Goal: Task Accomplishment & Management: Complete application form

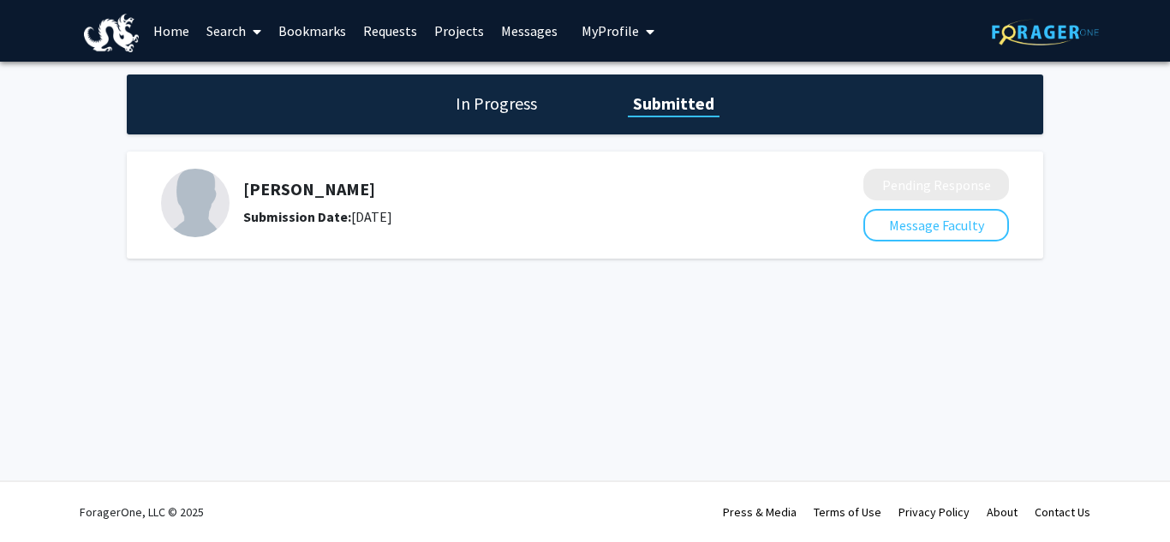
click at [517, 109] on h1 "In Progress" at bounding box center [497, 104] width 92 height 24
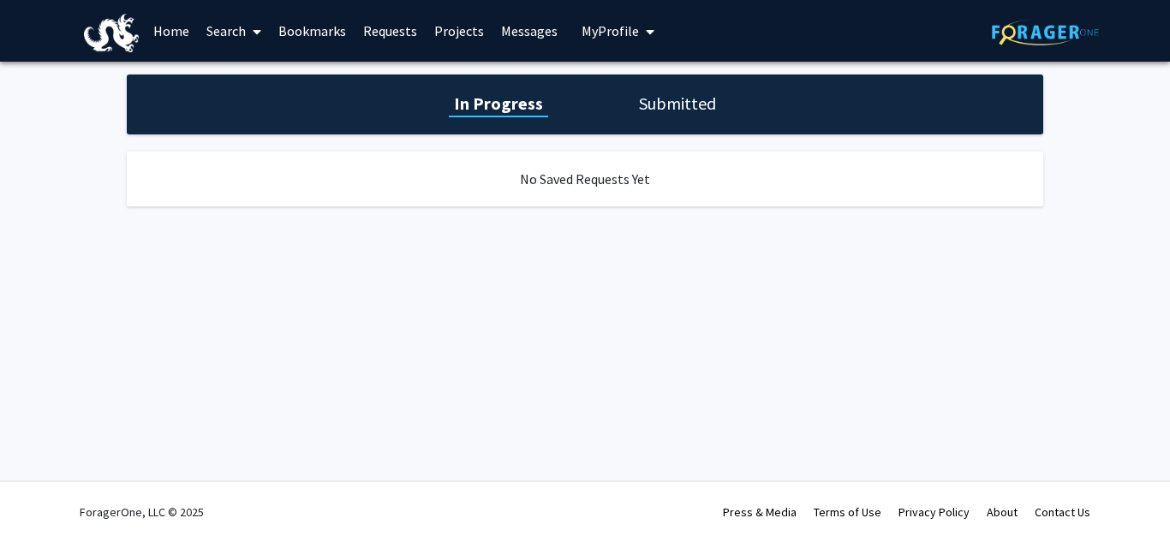
click at [708, 105] on h1 "Submitted" at bounding box center [677, 104] width 87 height 24
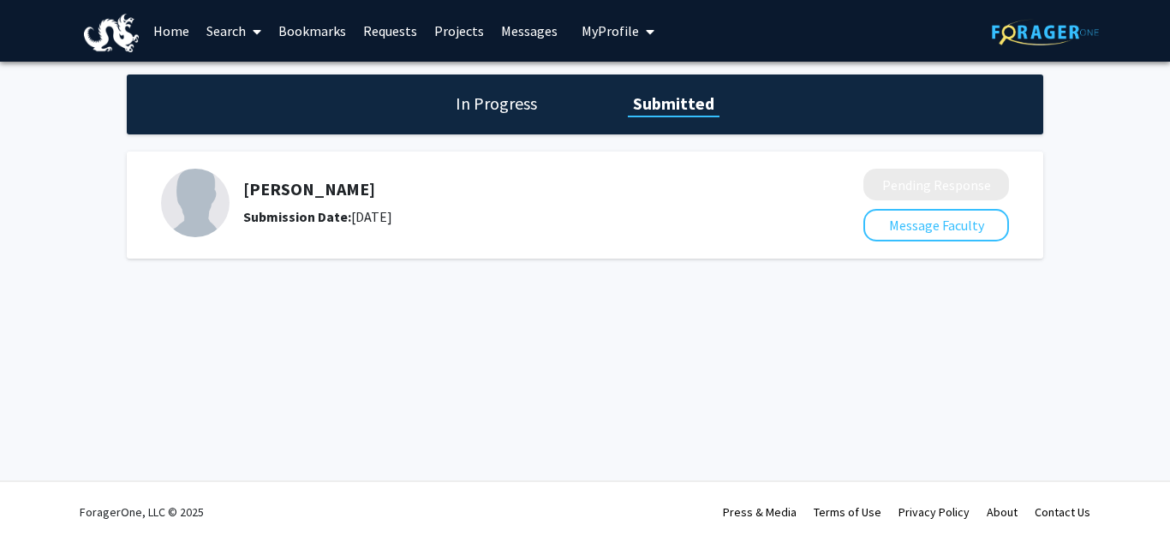
click at [290, 67] on div "In Progress Submitted Meghan Smith Submission Date: September 15, 2025 Pending …" at bounding box center [585, 184] width 1170 height 244
click at [331, 23] on link "Bookmarks" at bounding box center [312, 31] width 85 height 60
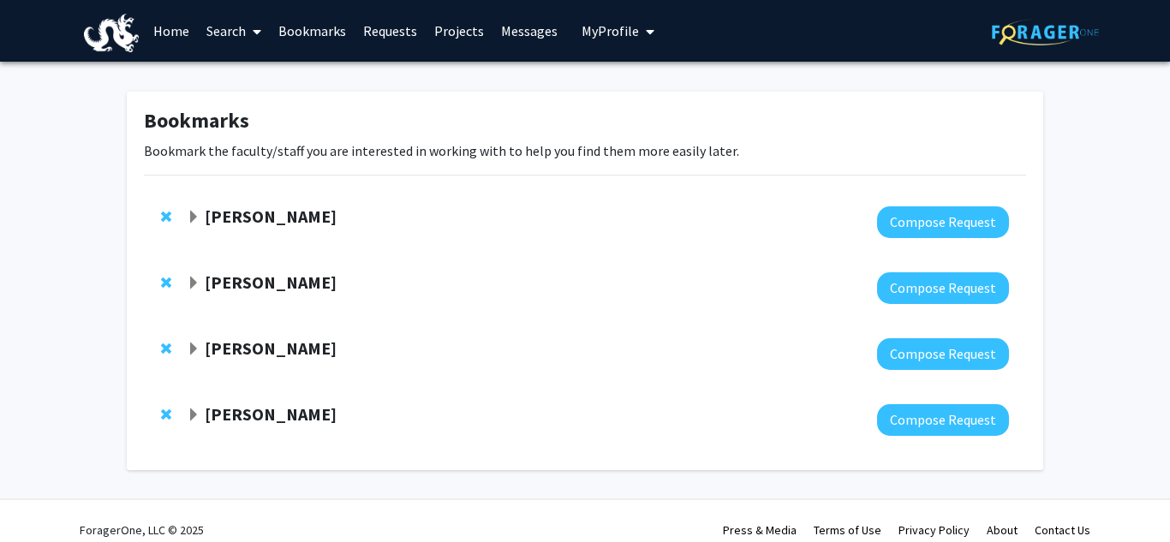
click at [497, 31] on link "Messages" at bounding box center [530, 31] width 74 height 60
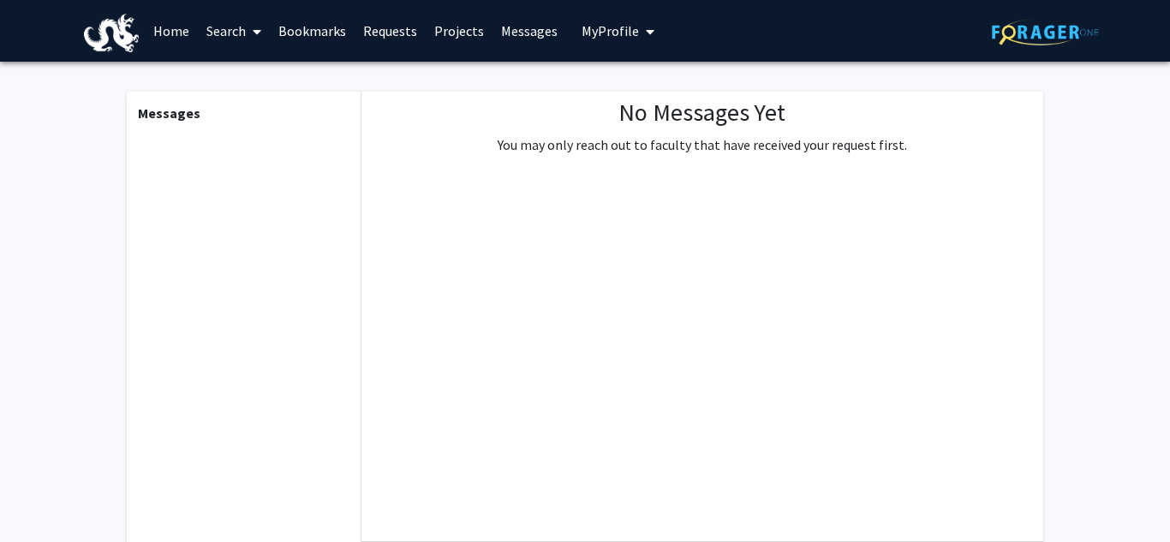
click at [385, 36] on link "Requests" at bounding box center [390, 31] width 71 height 60
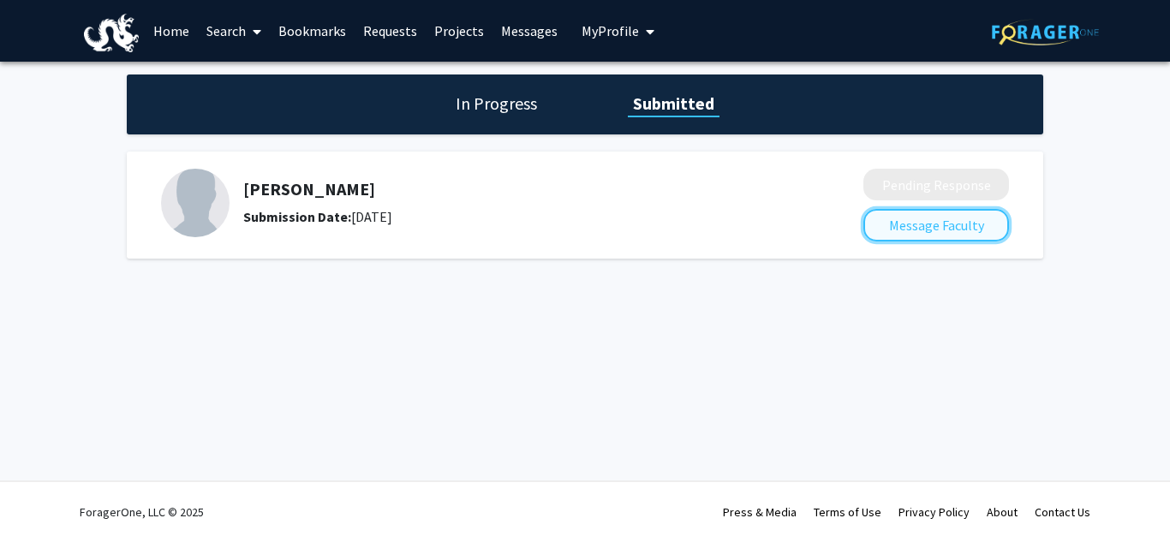
click at [899, 218] on button "Message Faculty" at bounding box center [936, 225] width 146 height 33
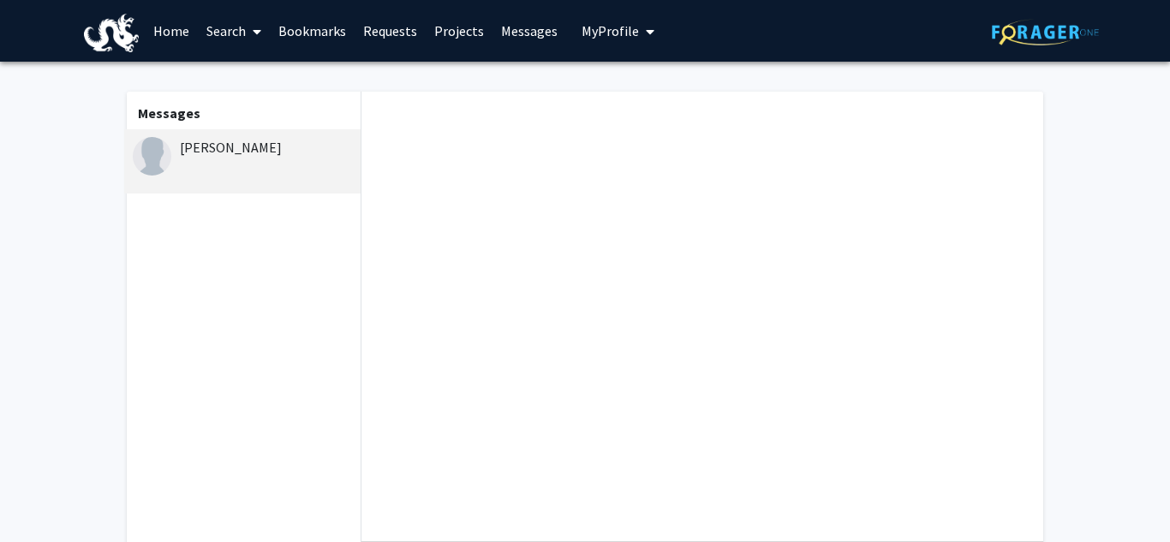
click at [439, 29] on link "Projects" at bounding box center [459, 31] width 67 height 60
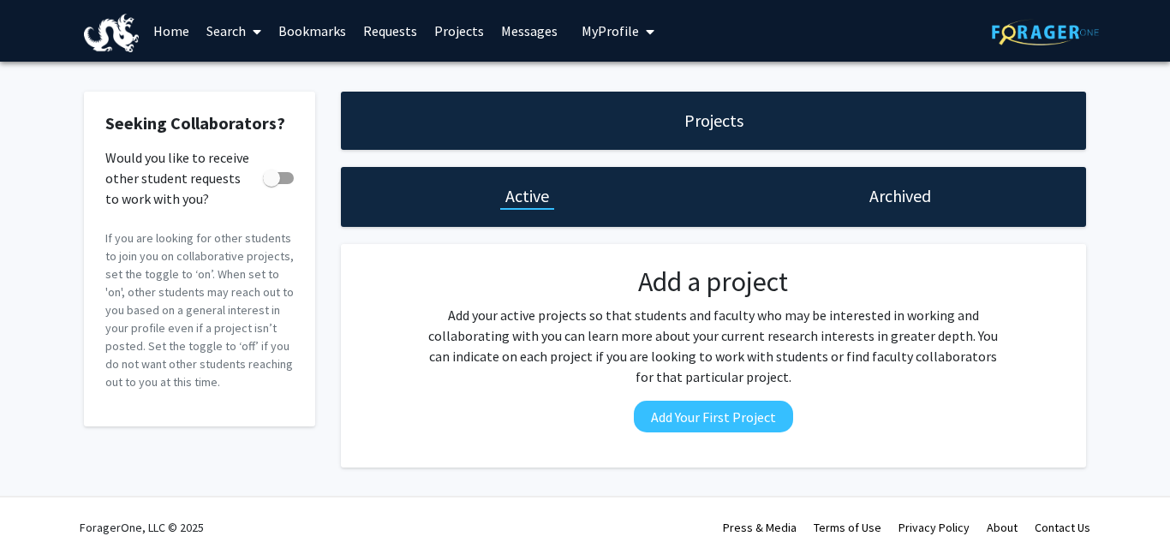
click at [379, 25] on link "Requests" at bounding box center [390, 31] width 71 height 60
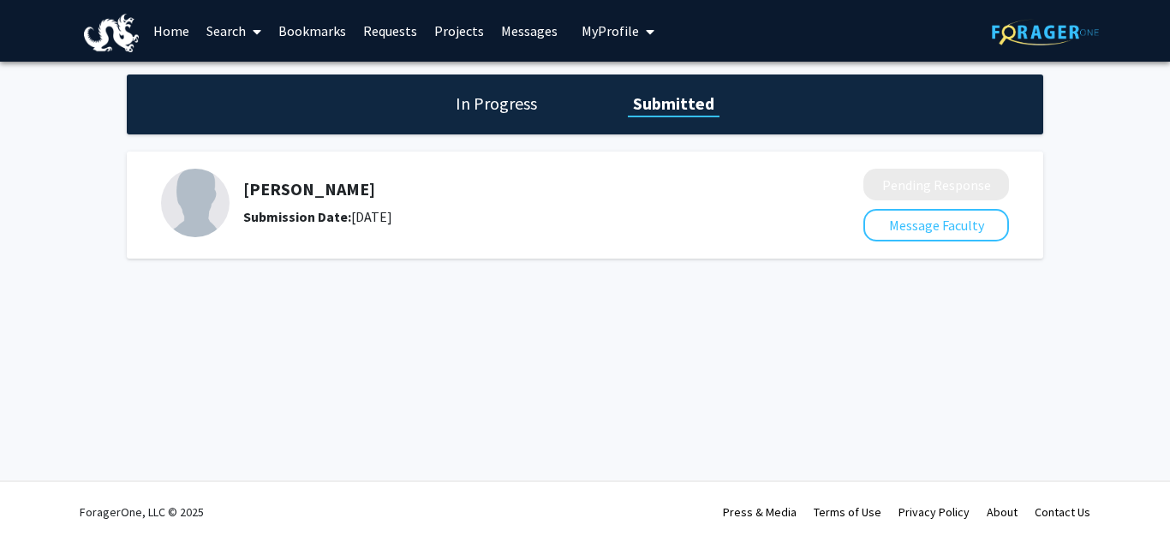
click at [403, 29] on link "Requests" at bounding box center [390, 31] width 71 height 60
click at [391, 39] on link "Requests" at bounding box center [390, 31] width 71 height 60
click at [215, 26] on link "Search" at bounding box center [234, 31] width 72 height 60
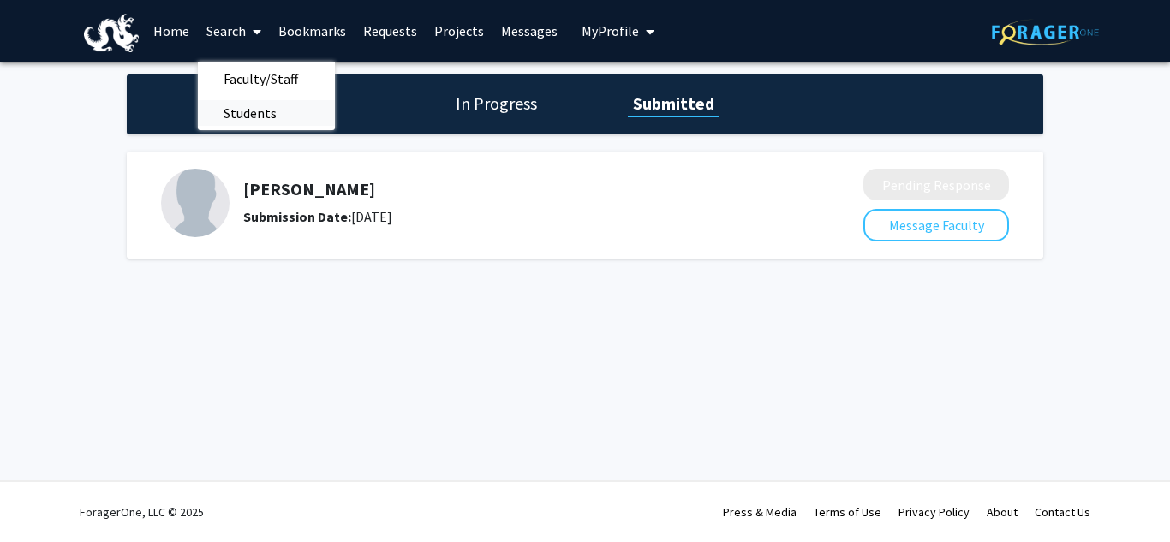
click at [268, 110] on span "Students" at bounding box center [250, 113] width 105 height 34
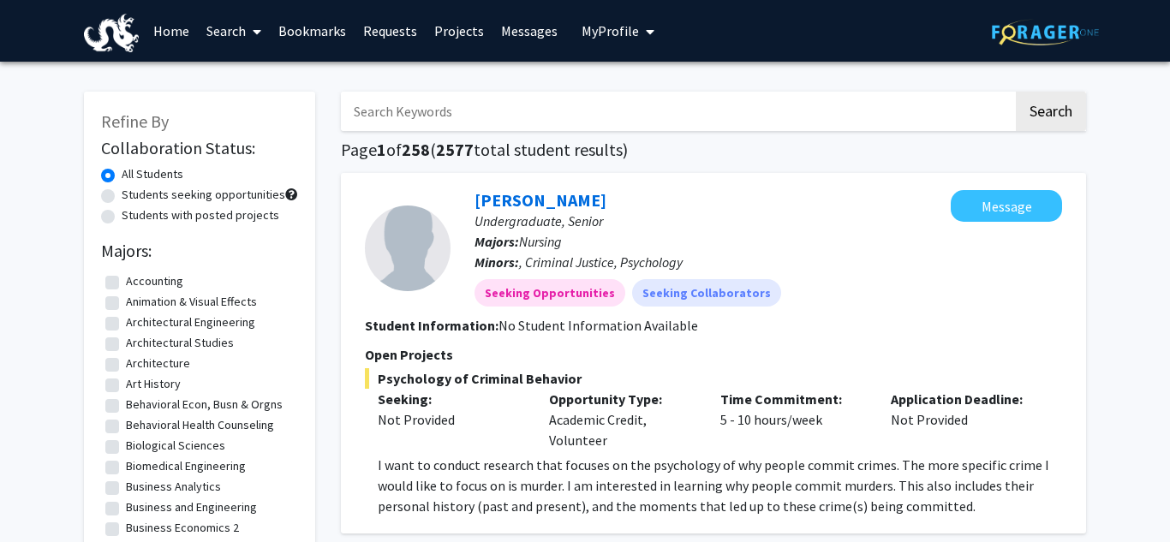
click at [484, 110] on input "Search Keywords" at bounding box center [677, 111] width 672 height 39
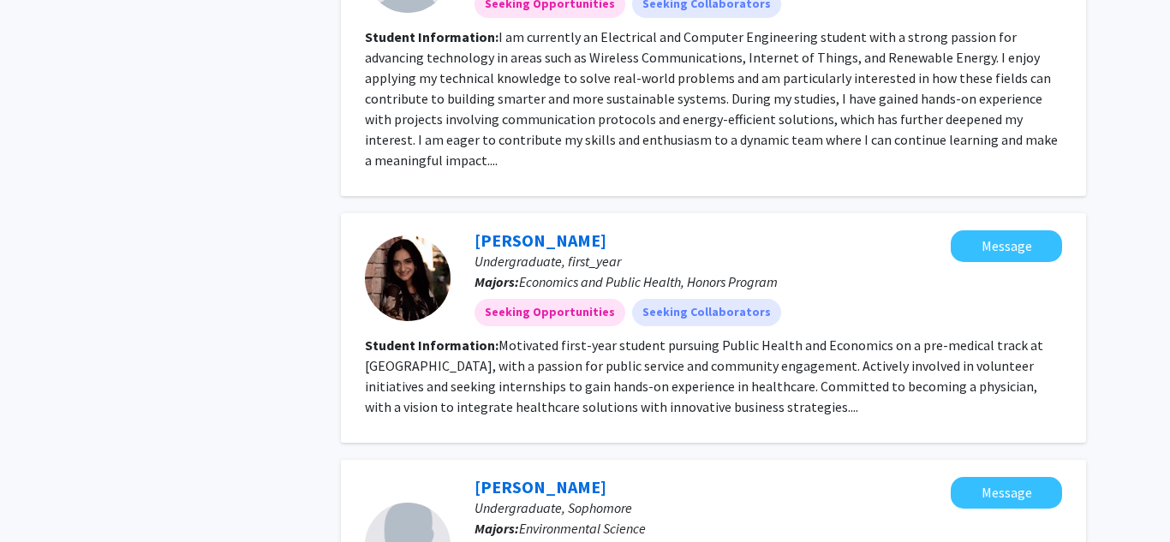
scroll to position [2007, 0]
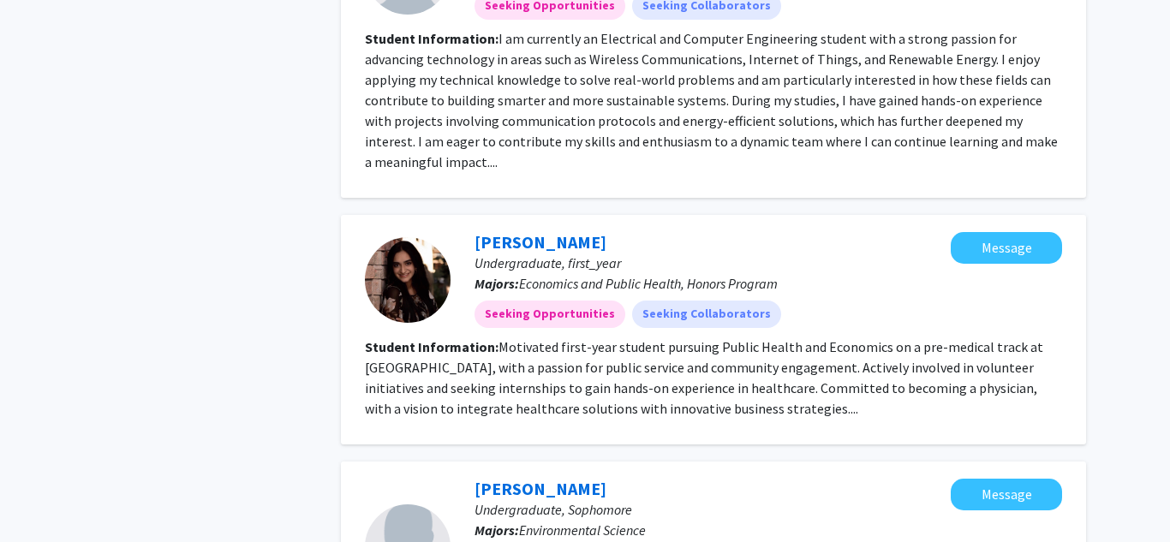
click at [789, 361] on fg-read-more "Motivated first-year student pursuing Public Health and Economics on a pre-medi…" at bounding box center [704, 377] width 678 height 79
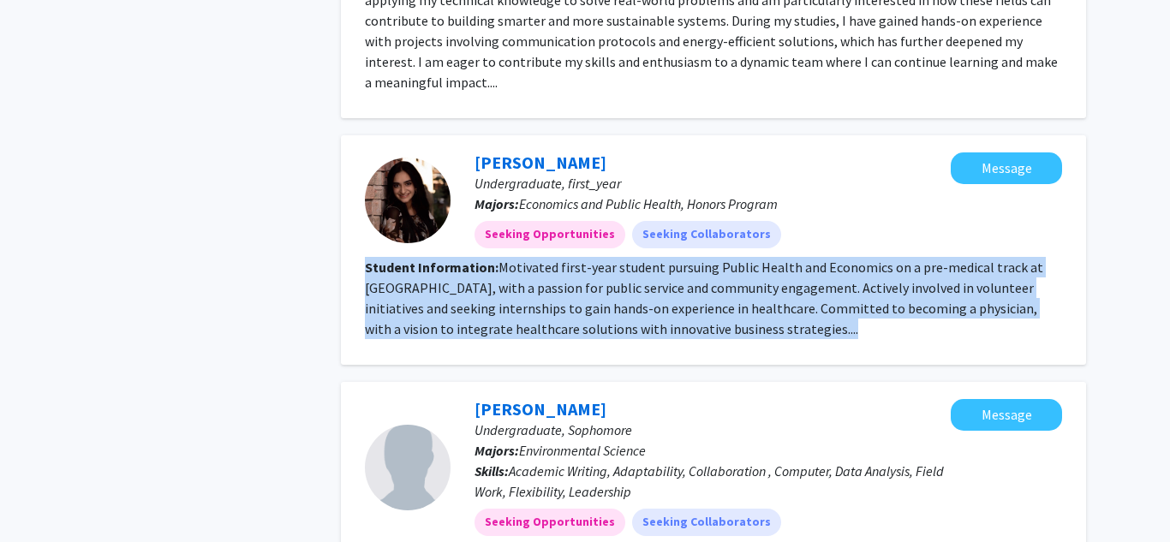
scroll to position [2088, 0]
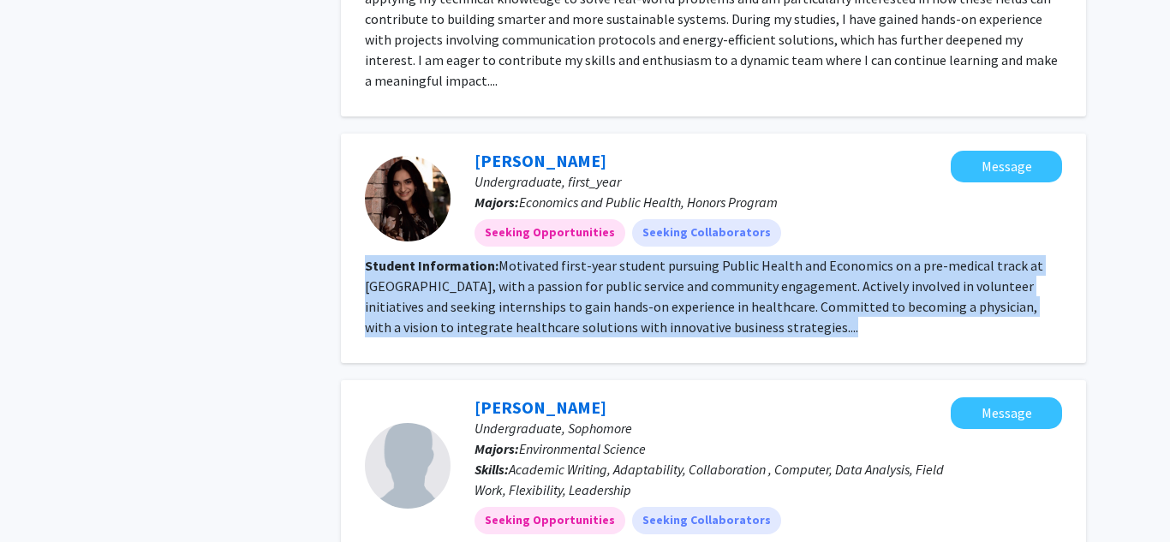
click at [700, 273] on fg-read-more "Motivated first-year student pursuing Public Health and Economics on a pre-medi…" at bounding box center [704, 296] width 678 height 79
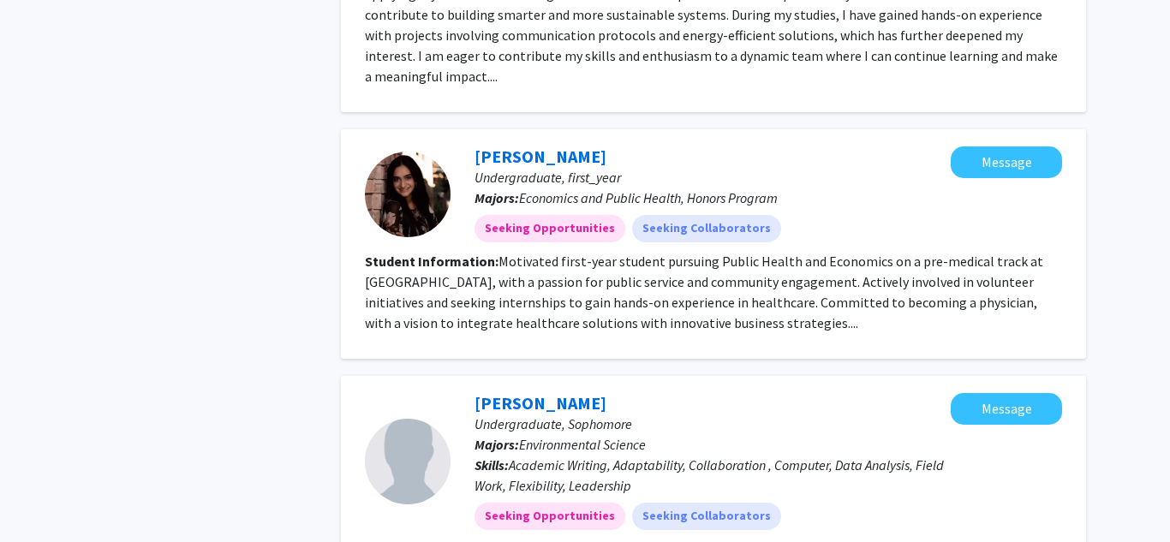
scroll to position [2095, 0]
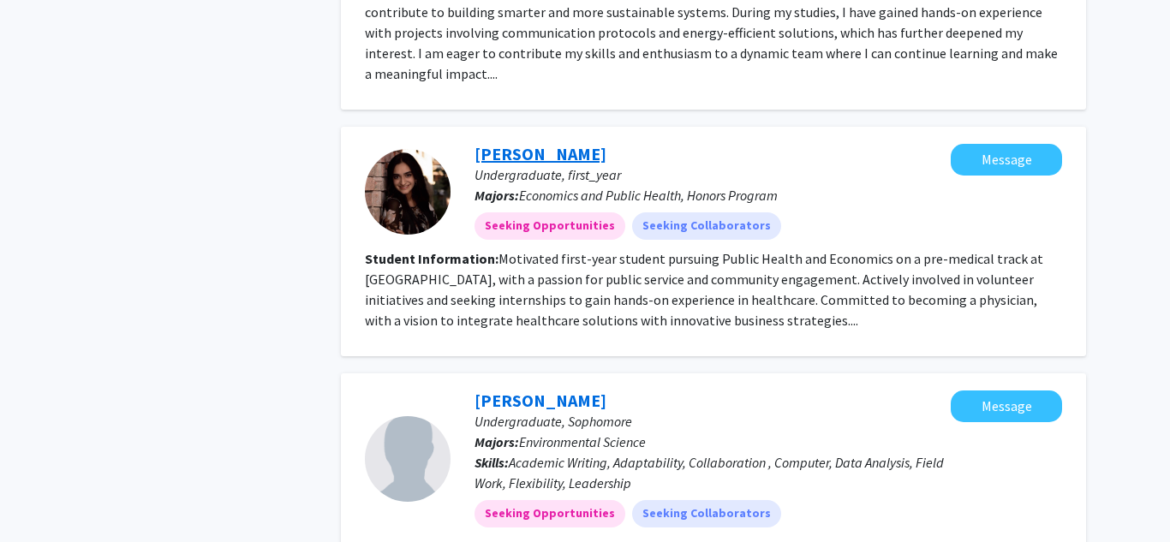
click at [519, 143] on link "Alishba Khan" at bounding box center [541, 153] width 132 height 21
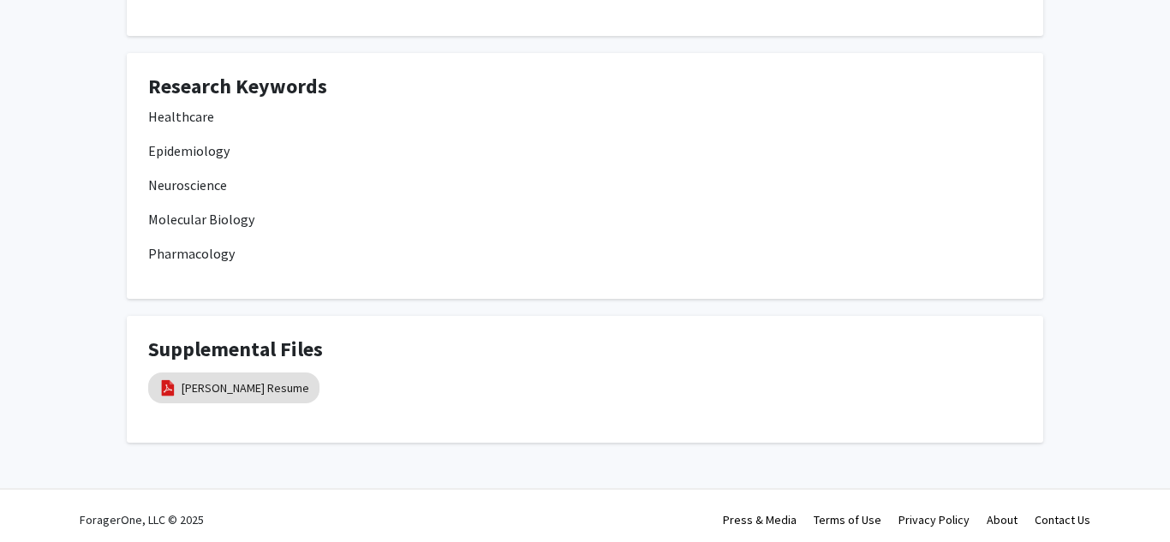
scroll to position [545, 0]
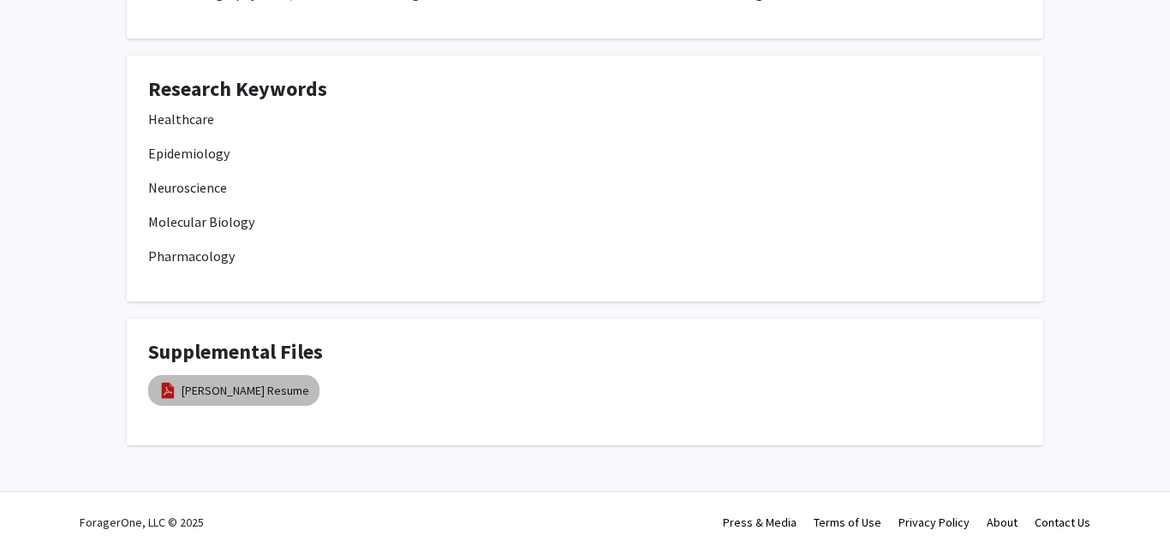
click at [266, 401] on mat-chip "Alishba Khan's Resume" at bounding box center [233, 390] width 171 height 31
click at [254, 393] on link "Alishba Khan's Resume" at bounding box center [246, 391] width 128 height 18
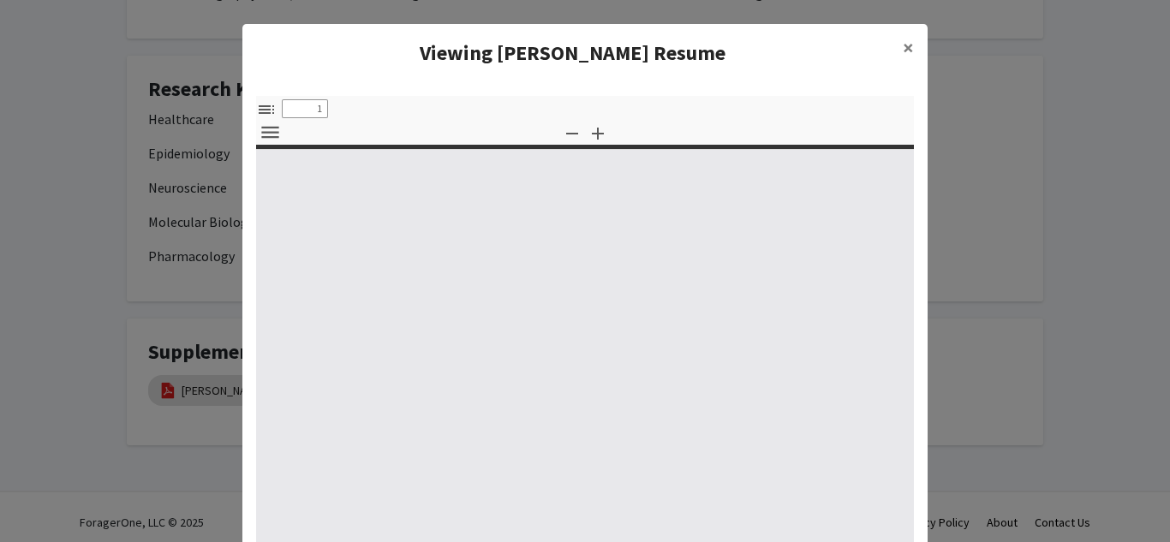
select select "custom"
type input "0"
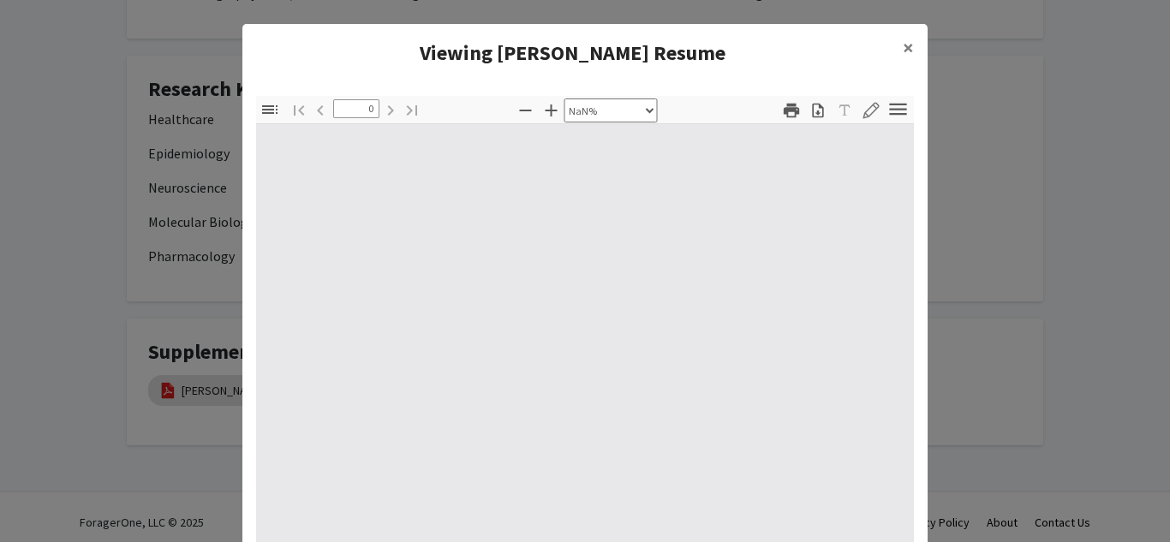
select select "auto"
type input "1"
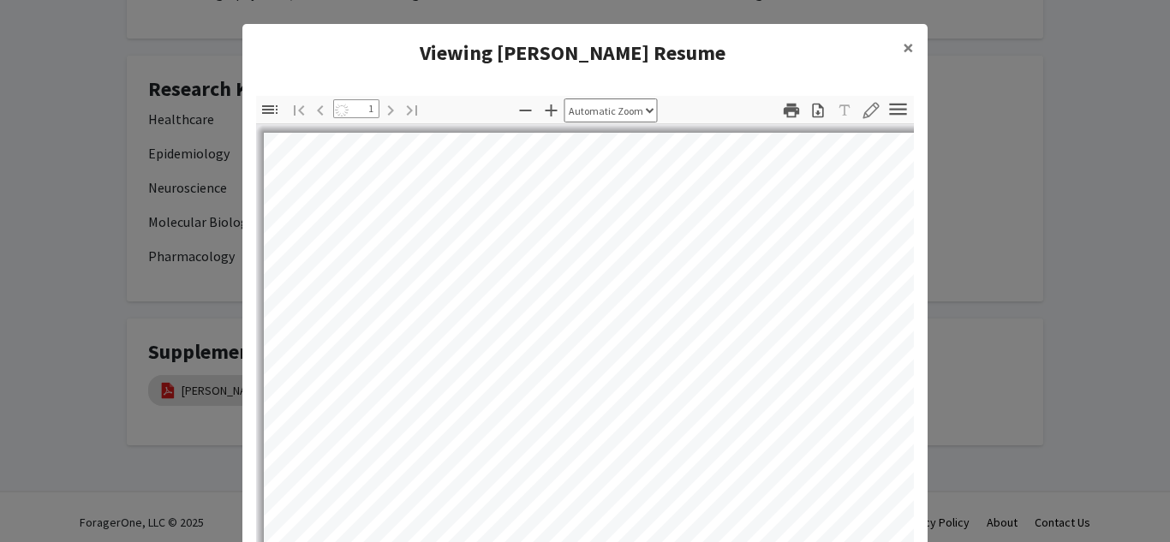
select select "auto"
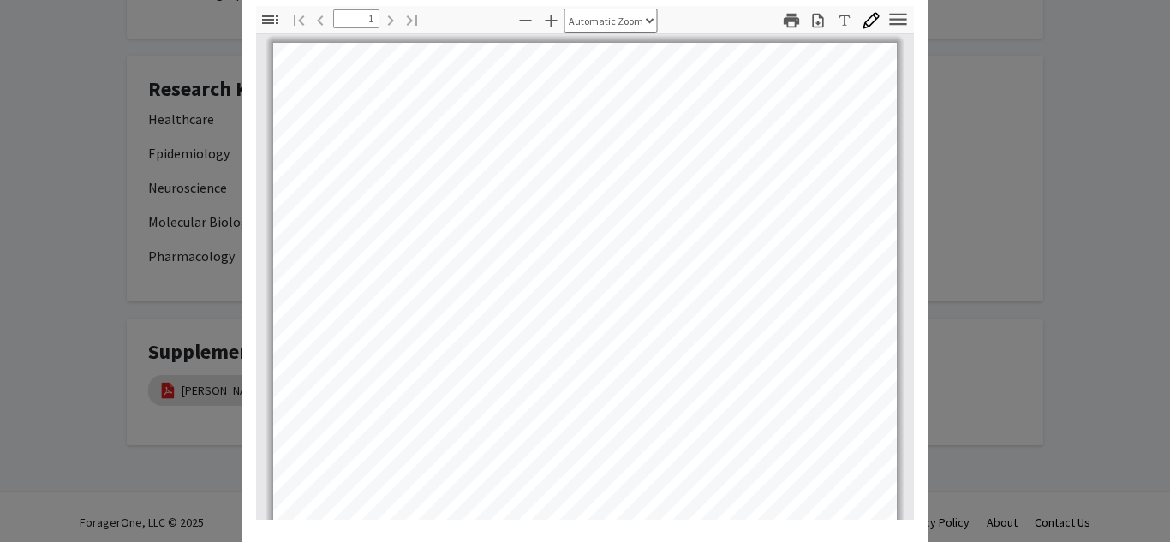
scroll to position [0, 0]
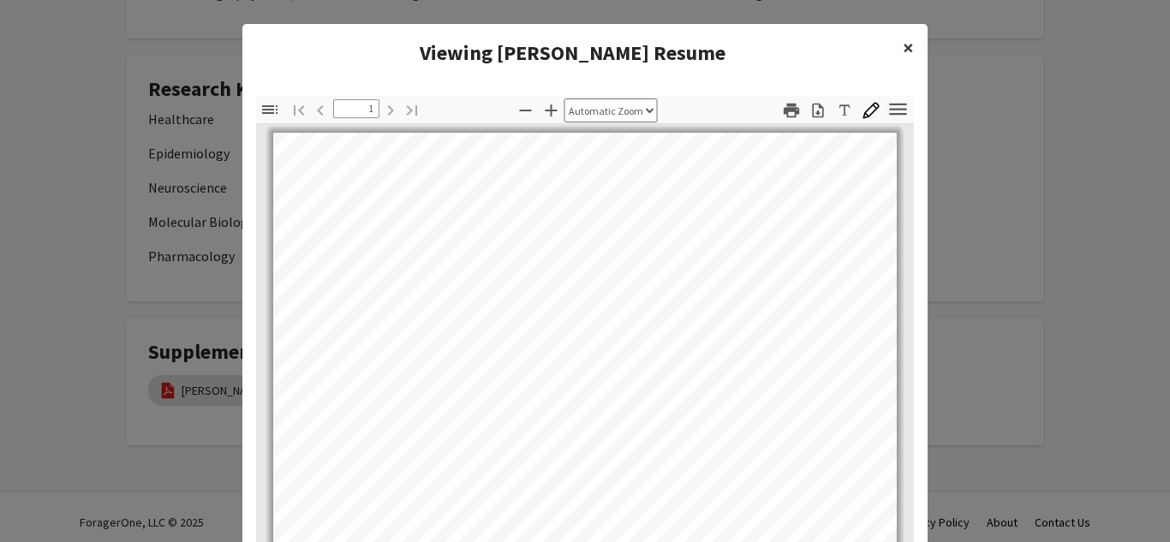
click at [913, 42] on span "×" at bounding box center [908, 47] width 11 height 27
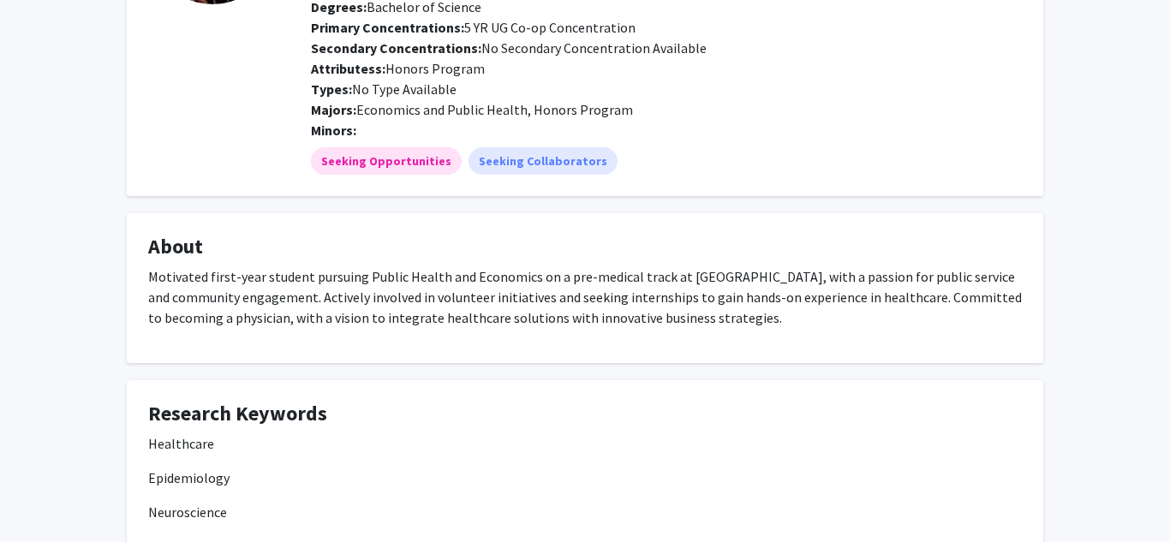
scroll to position [217, 0]
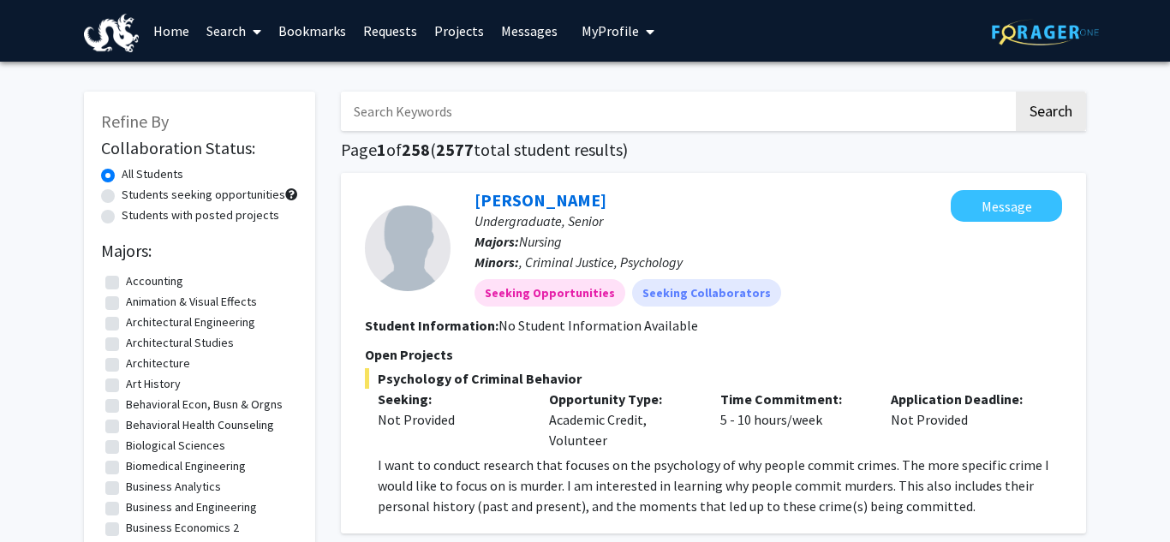
click at [437, 109] on input "Search Keywords" at bounding box center [677, 111] width 672 height 39
type input "patel"
click at [1016, 92] on button "Search" at bounding box center [1051, 111] width 70 height 39
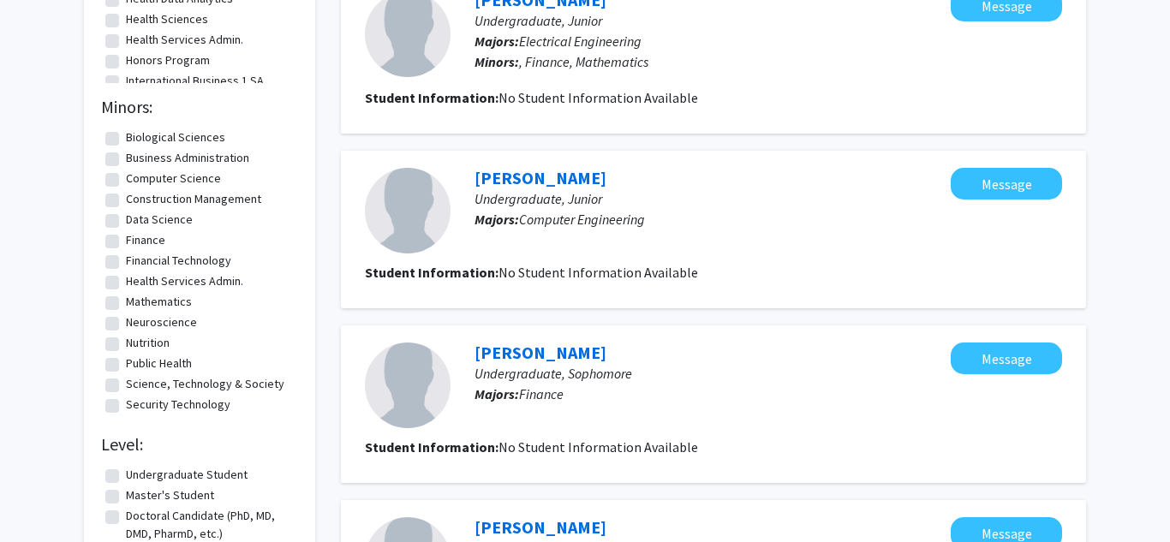
scroll to position [578, 0]
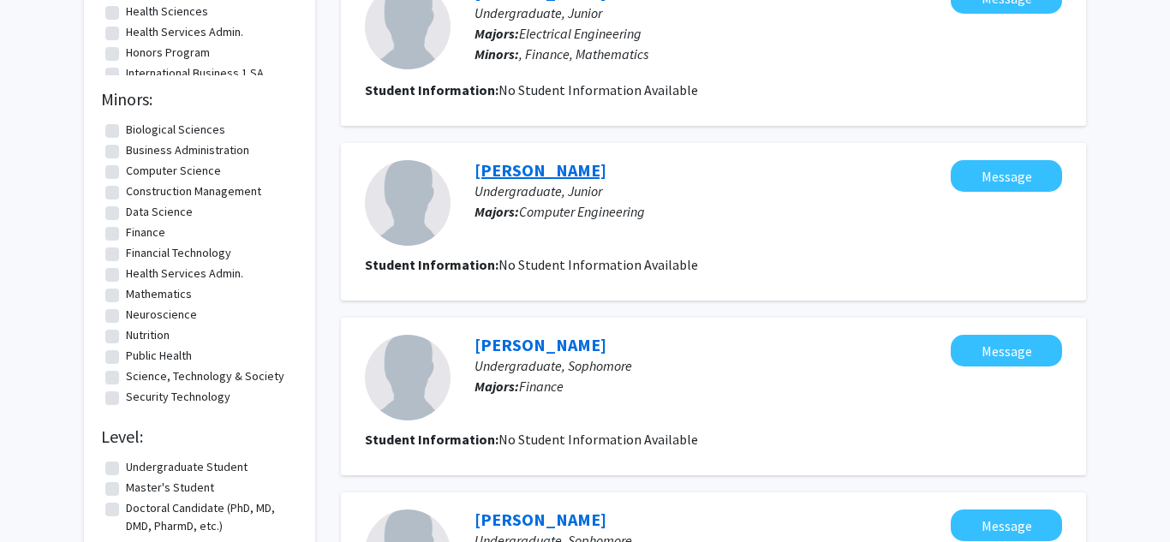
click at [505, 173] on link "Om Patel" at bounding box center [541, 169] width 132 height 21
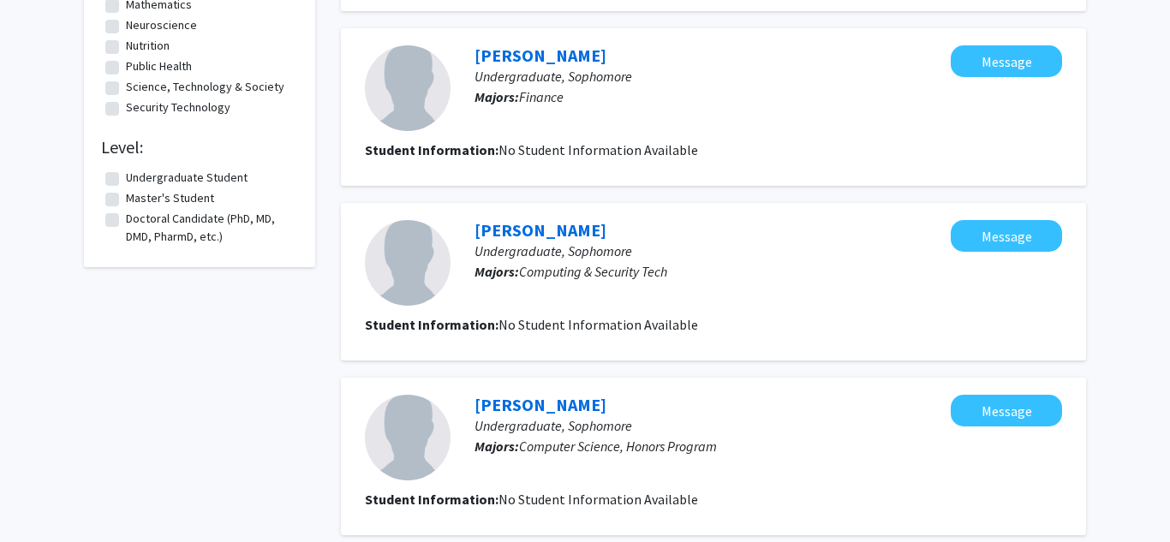
scroll to position [1639, 0]
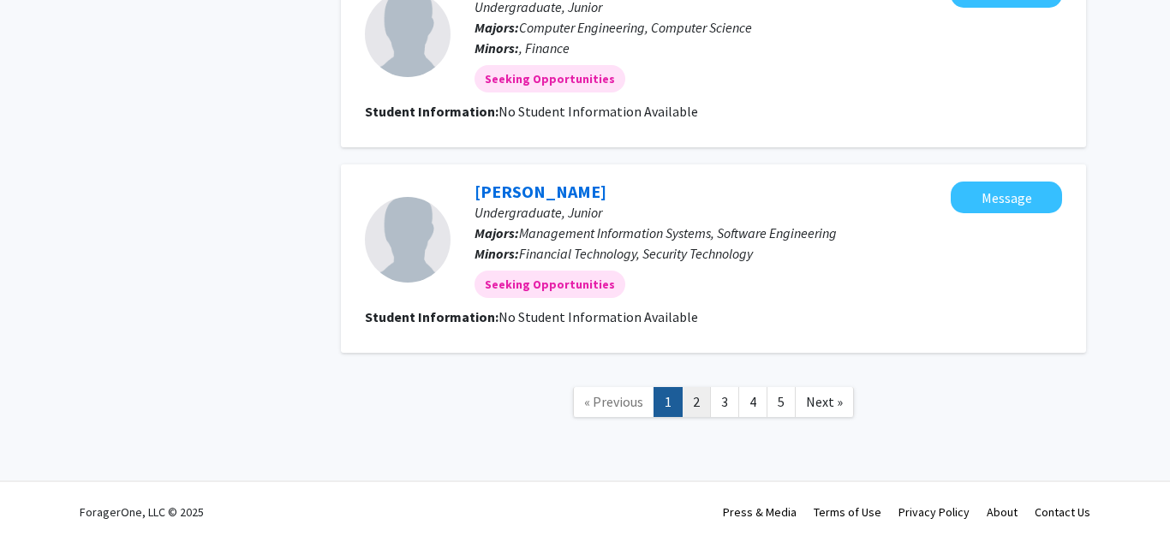
click at [702, 399] on link "2" at bounding box center [696, 402] width 29 height 30
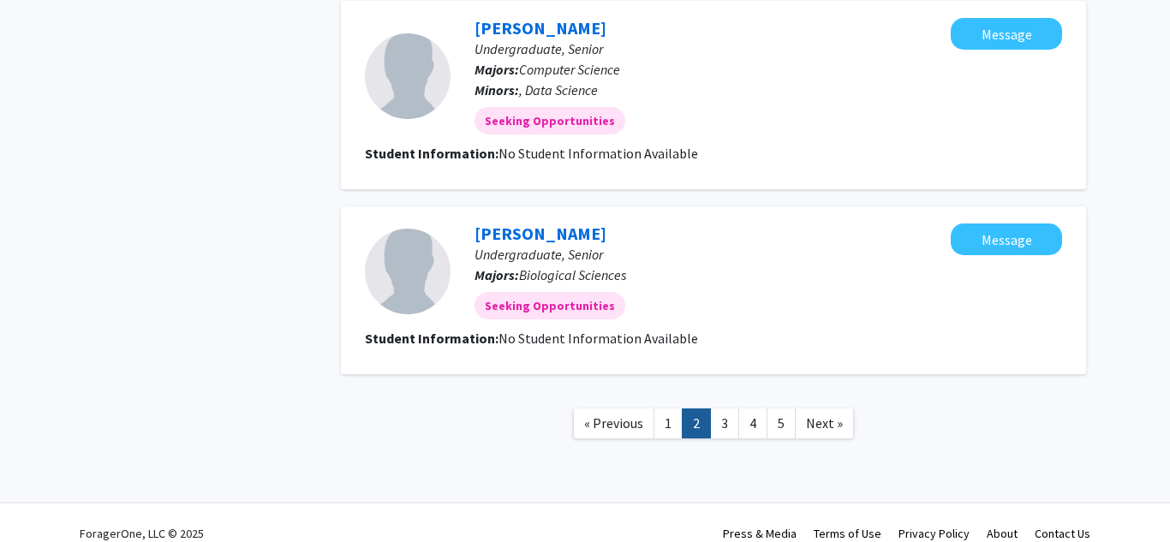
scroll to position [1657, 0]
click at [734, 432] on link "3" at bounding box center [724, 423] width 29 height 30
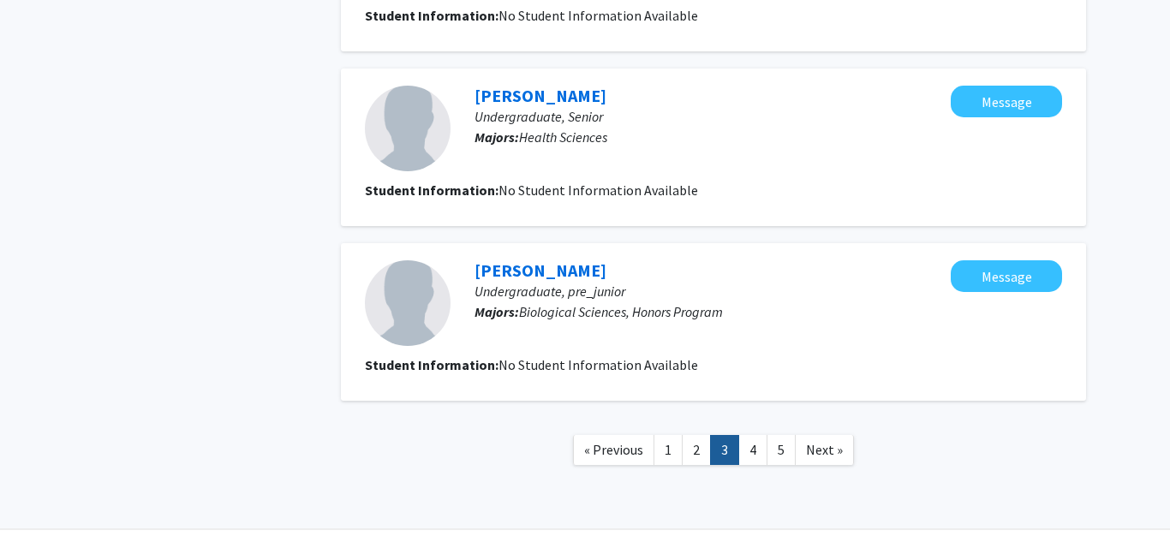
scroll to position [1660, 0]
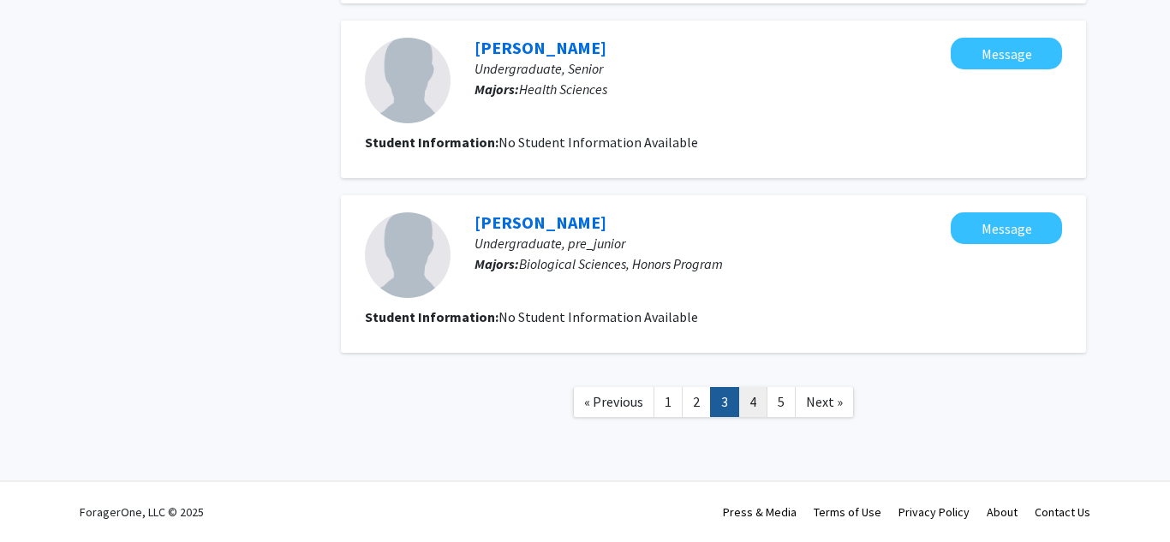
click at [749, 406] on link "4" at bounding box center [752, 402] width 29 height 30
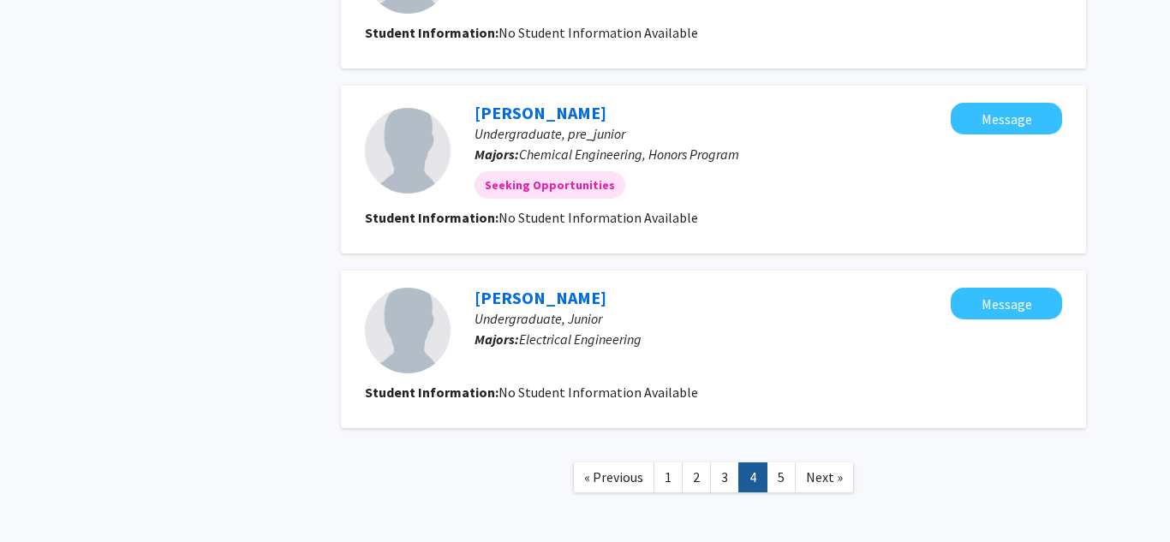
scroll to position [1636, 0]
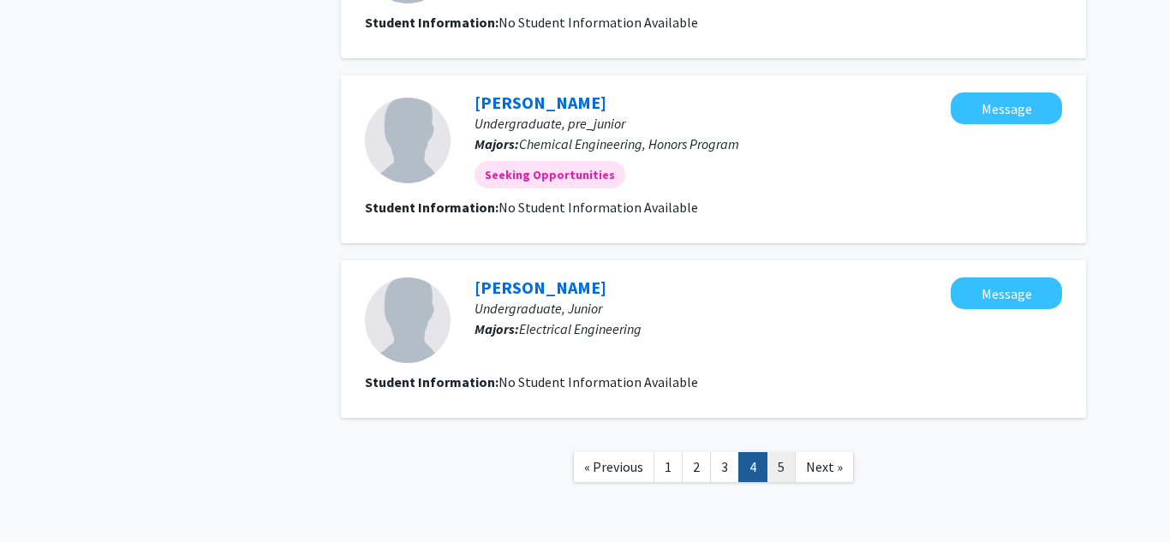
click at [787, 452] on link "5" at bounding box center [781, 467] width 29 height 30
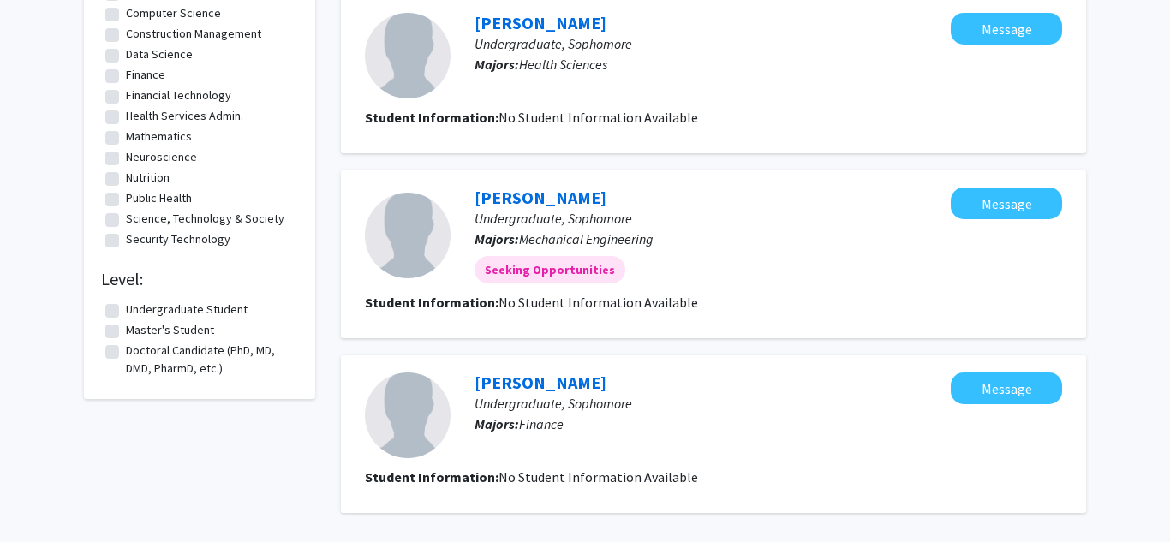
scroll to position [714, 0]
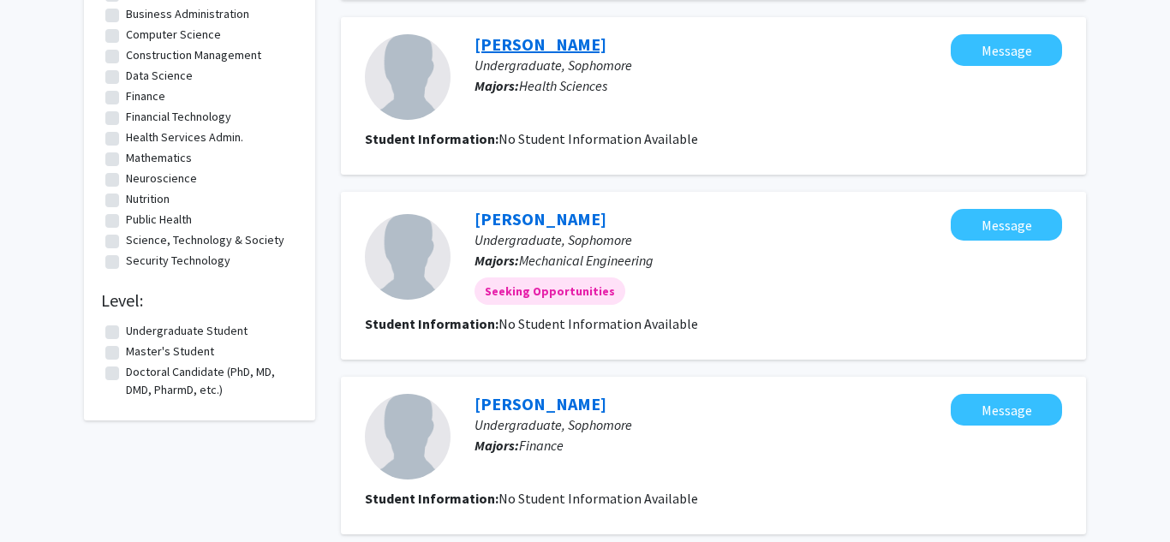
click at [493, 45] on link "Shrushti Patel" at bounding box center [541, 43] width 132 height 21
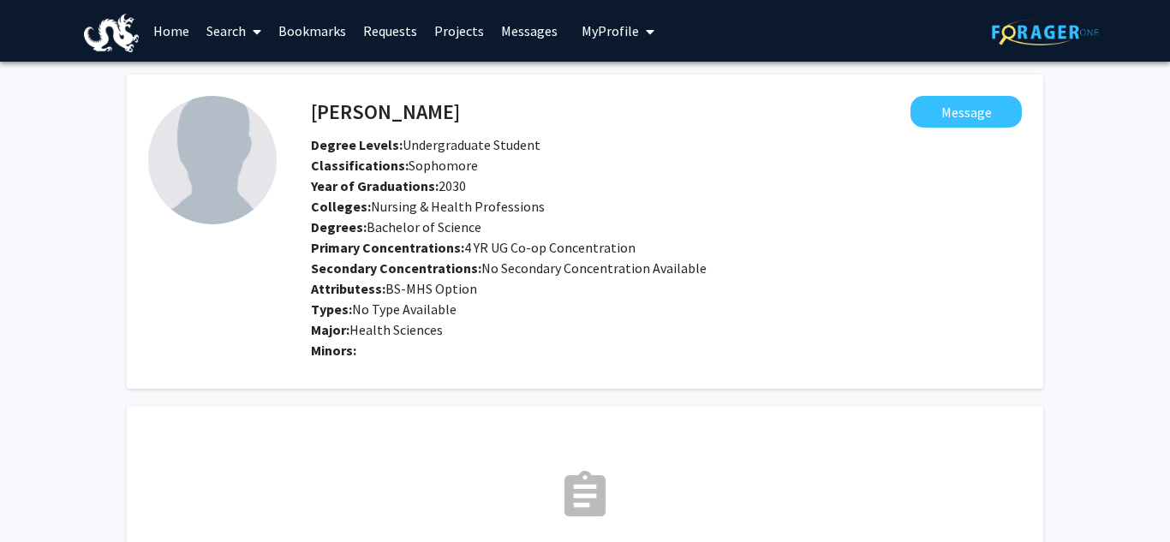
click at [391, 25] on link "Requests" at bounding box center [390, 31] width 71 height 60
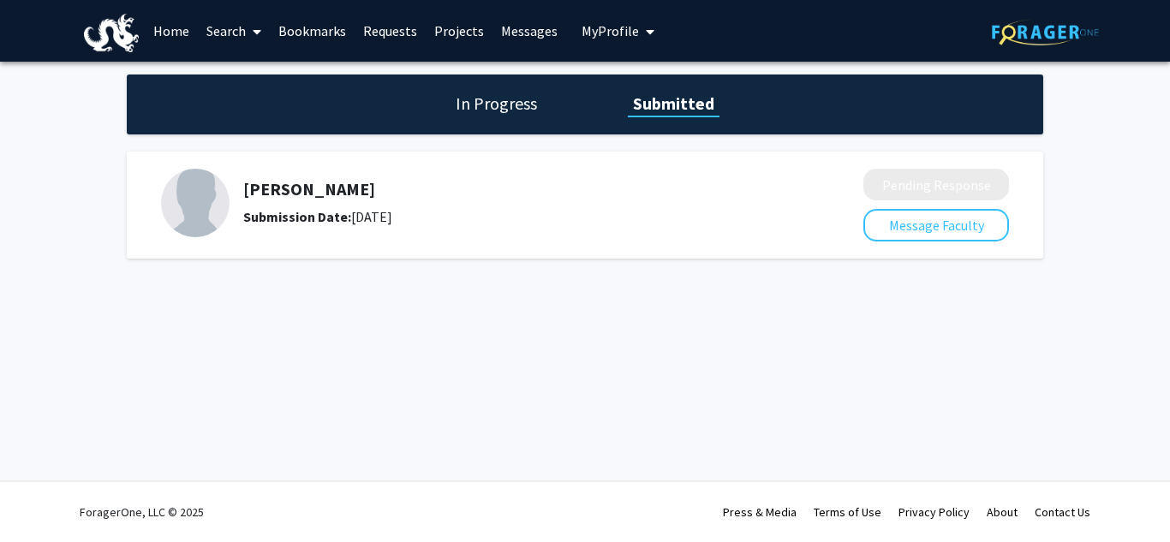
click at [463, 32] on link "Projects" at bounding box center [459, 31] width 67 height 60
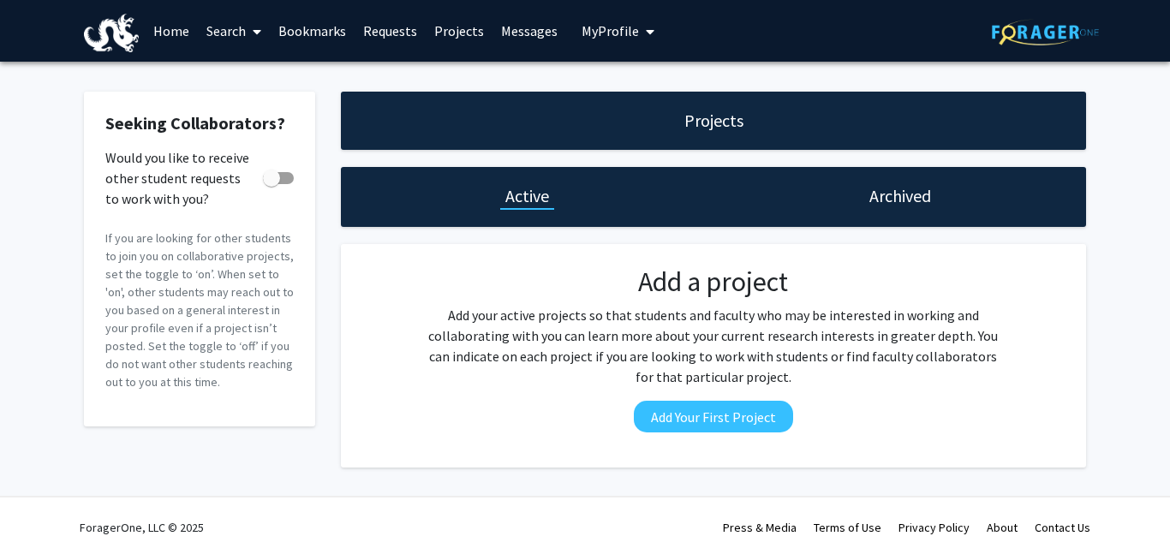
click at [303, 24] on link "Bookmarks" at bounding box center [312, 31] width 85 height 60
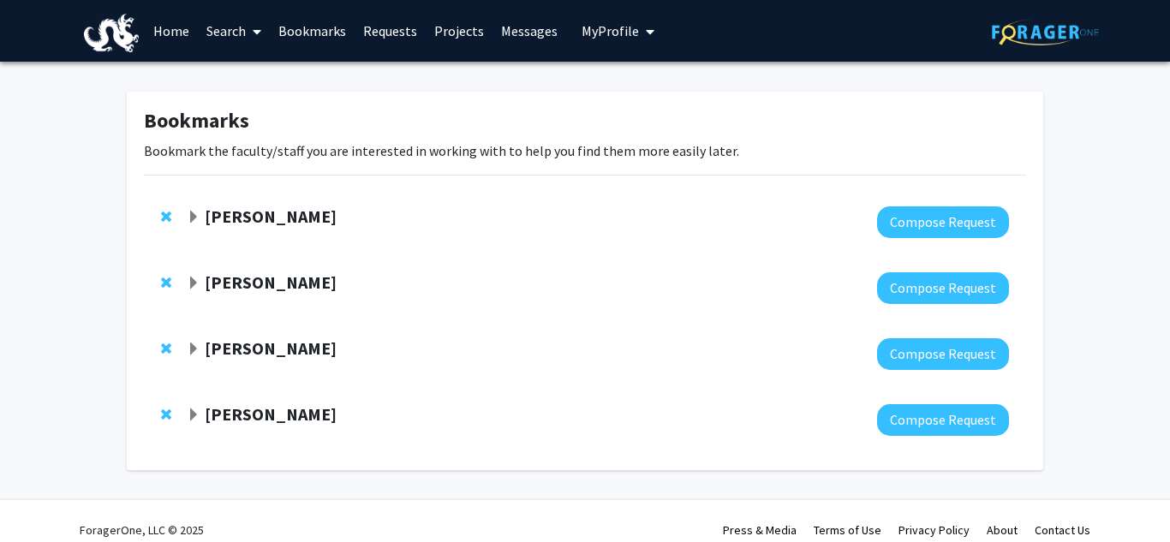
scroll to position [18, 0]
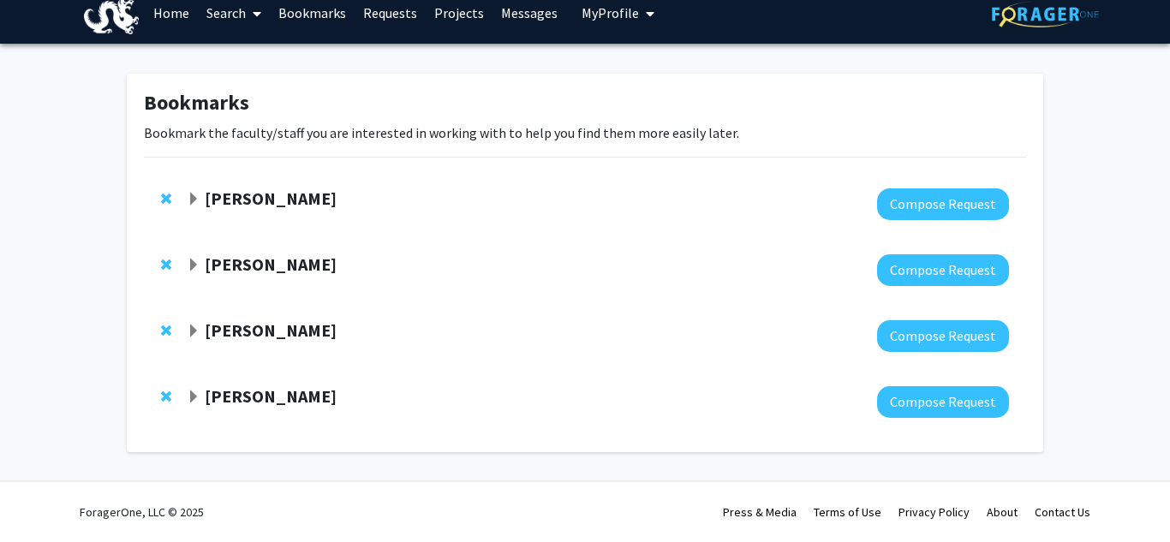
click at [239, 406] on strong "Joris Beld" at bounding box center [271, 395] width 132 height 21
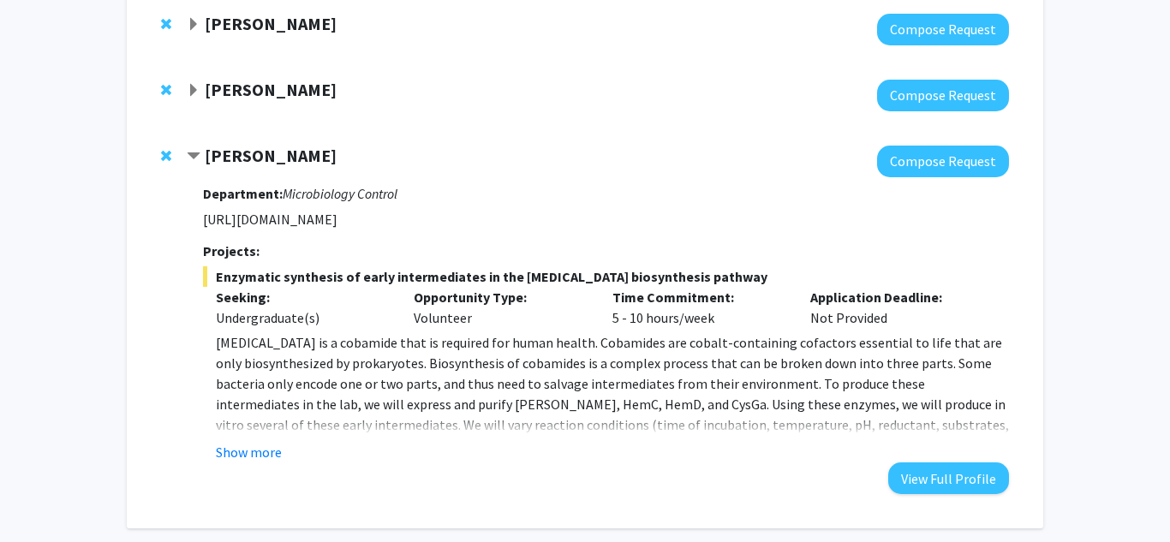
scroll to position [260, 0]
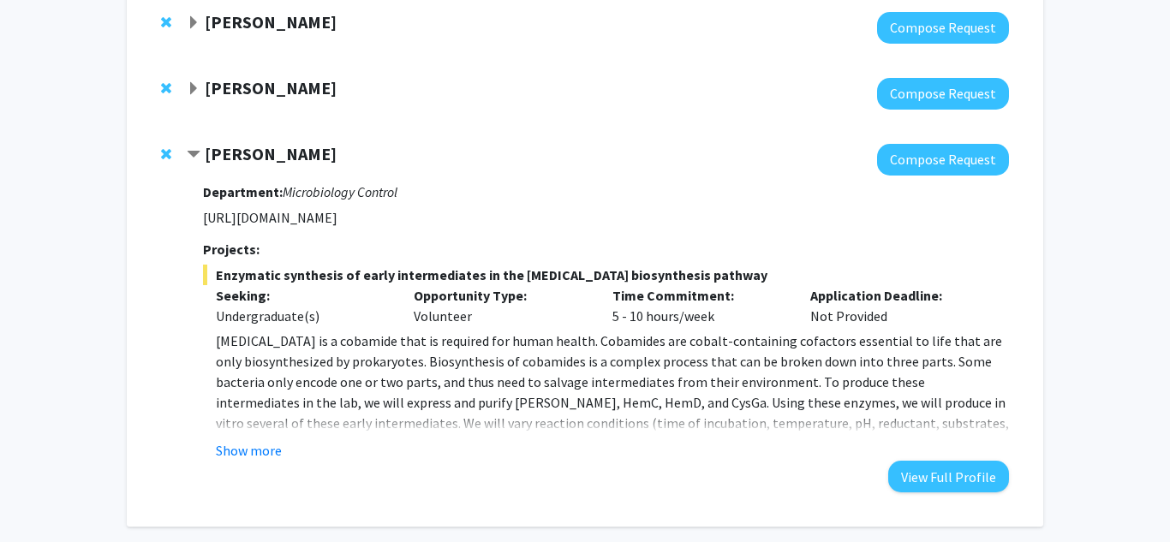
click at [371, 222] on p "https://drexel.edu/medicine/faculty/profiles/joris-beld/" at bounding box center [606, 217] width 806 height 21
copy p "https://drexel.edu/medicine/faculty/profiles/joris-beld/"
click at [262, 440] on button "Show more" at bounding box center [249, 450] width 66 height 21
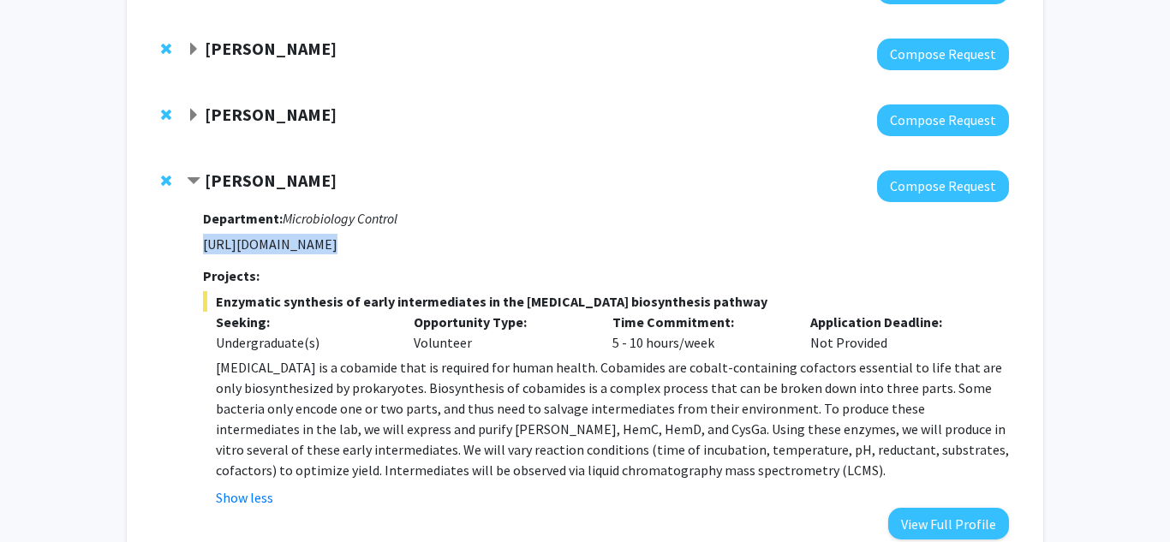
scroll to position [228, 0]
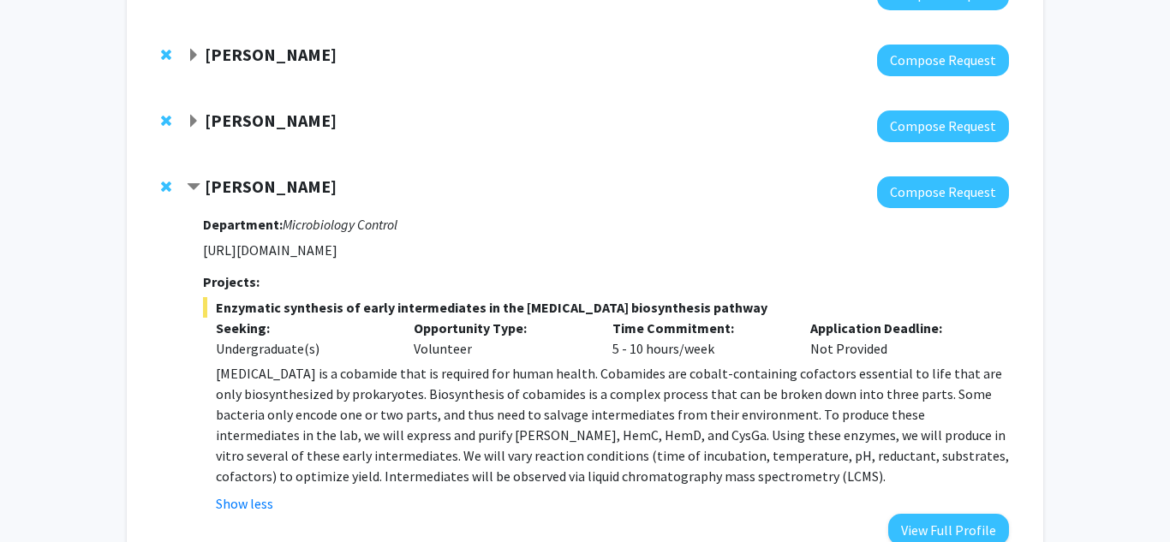
click at [194, 118] on span "Expand Ben Binder-Markey Bookmark" at bounding box center [194, 122] width 14 height 14
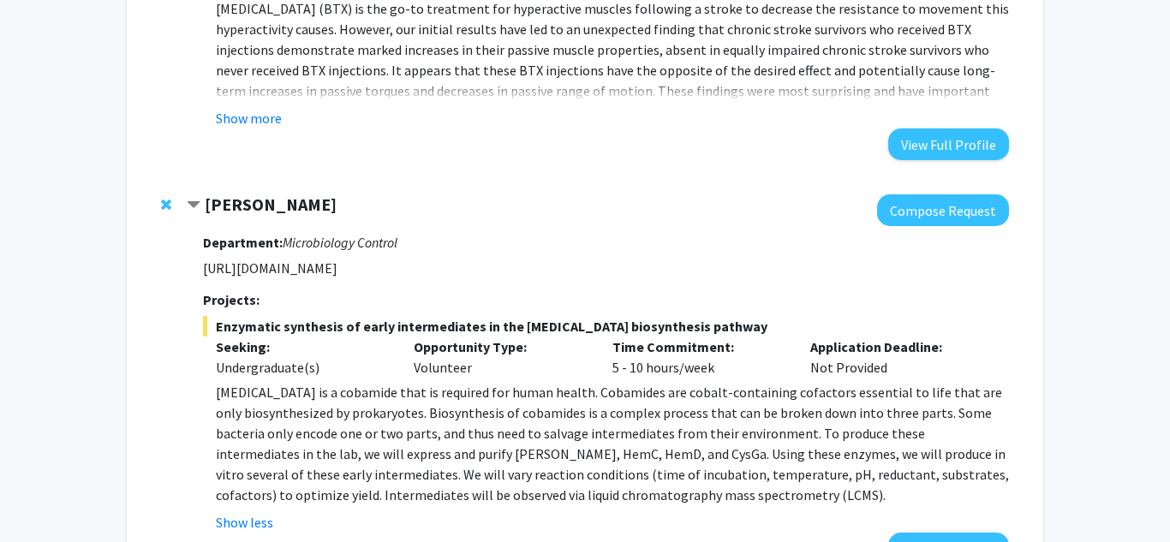
click at [194, 201] on span "Contract Joris Beld Bookmark" at bounding box center [194, 206] width 14 height 14
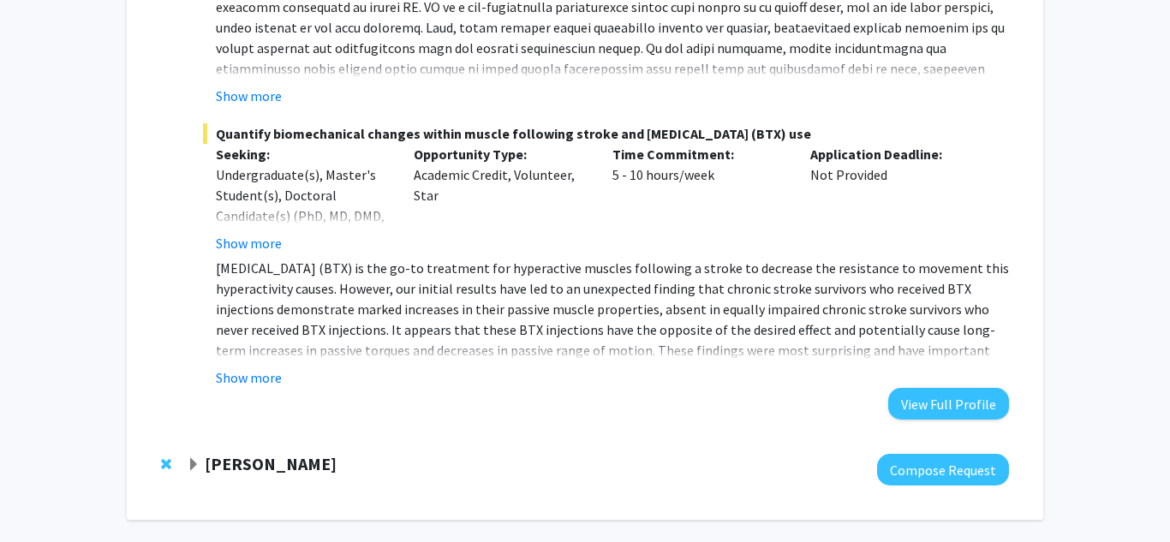
scroll to position [775, 0]
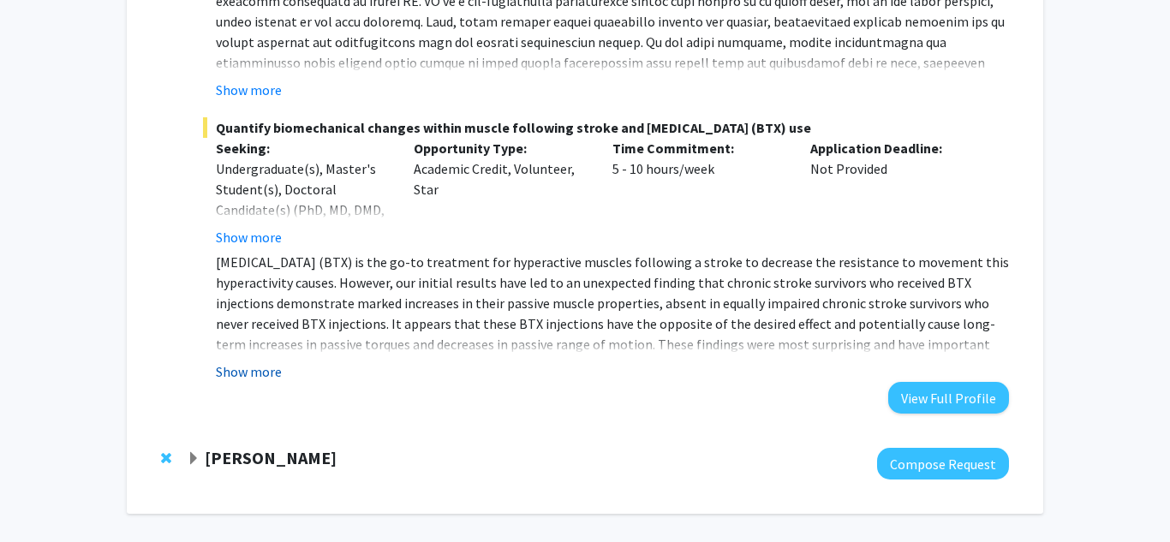
click at [268, 367] on button "Show more" at bounding box center [249, 371] width 66 height 21
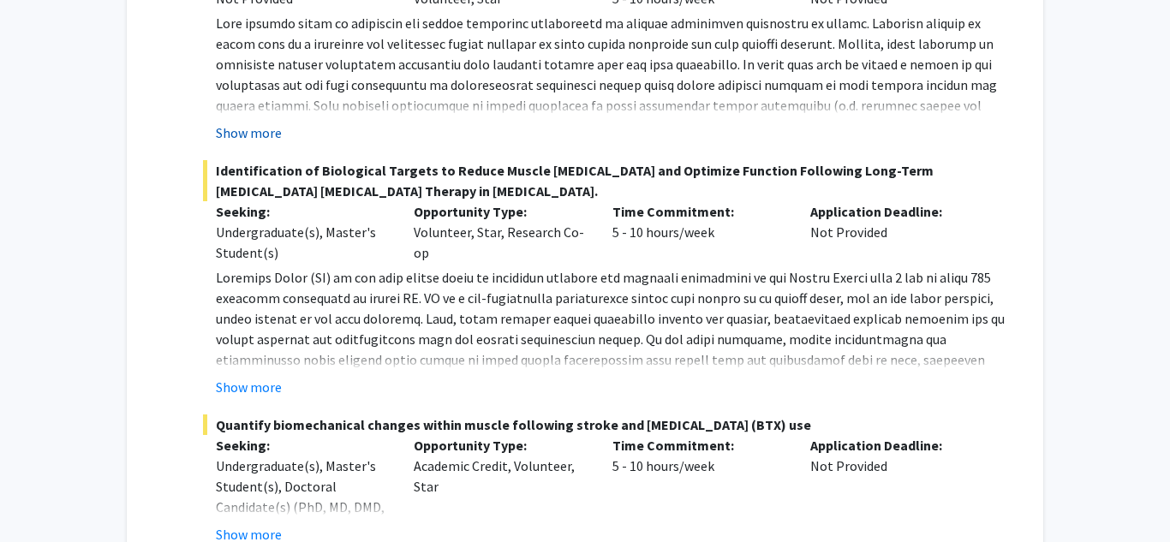
scroll to position [482, 0]
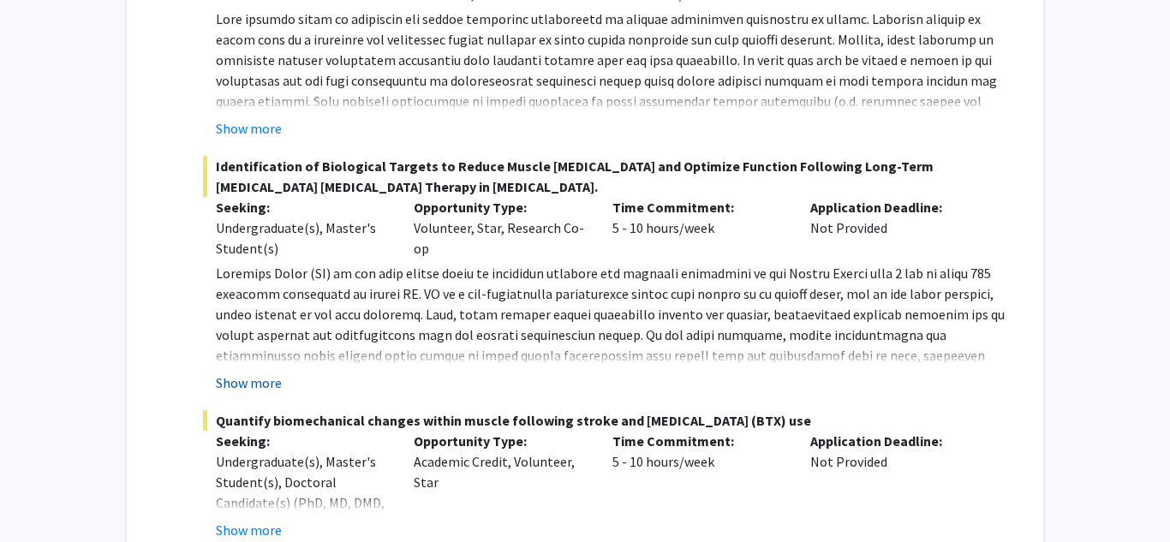
click at [266, 388] on button "Show more" at bounding box center [249, 383] width 66 height 21
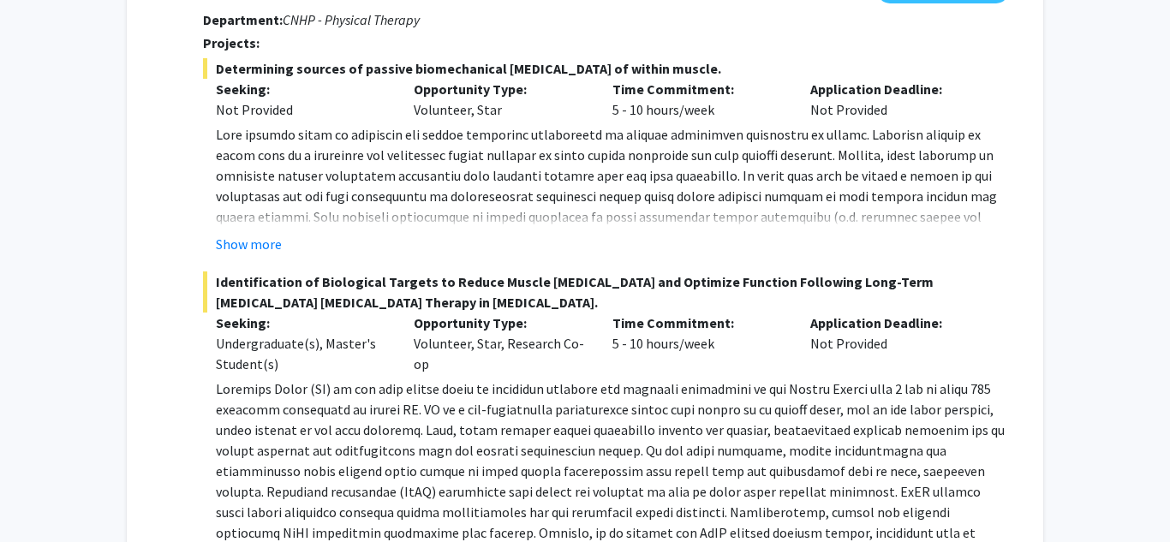
scroll to position [358, 0]
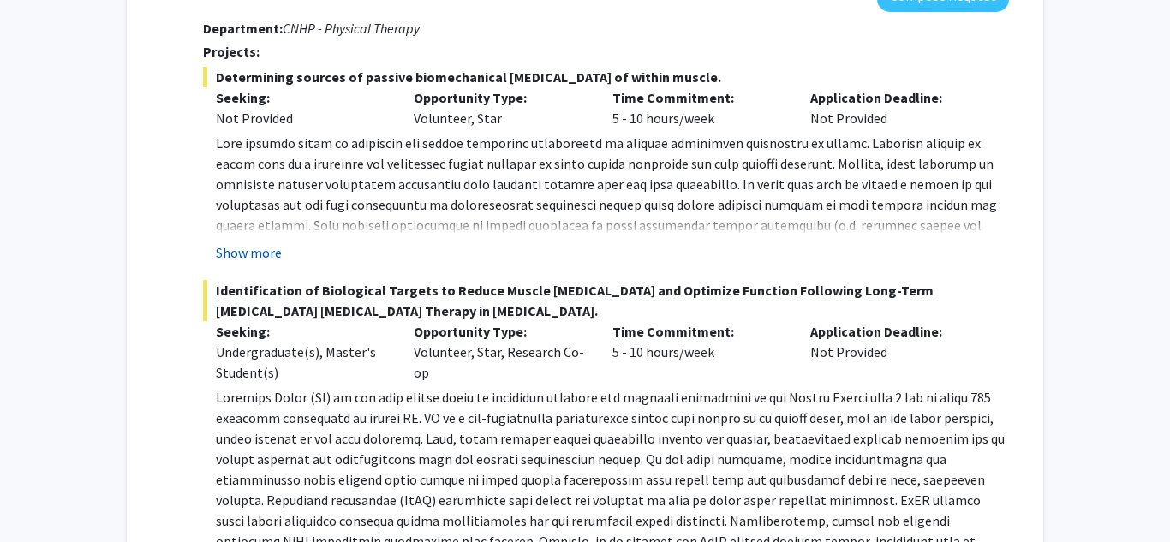
click at [273, 250] on button "Show more" at bounding box center [249, 252] width 66 height 21
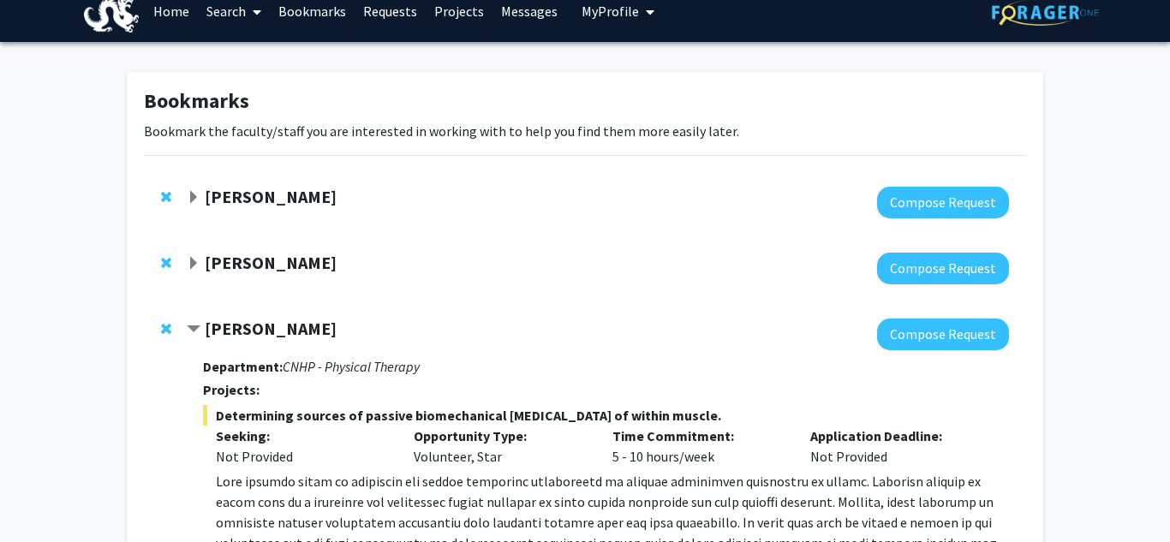
click at [189, 328] on span "Contract Ben Binder-Markey Bookmark" at bounding box center [194, 330] width 14 height 14
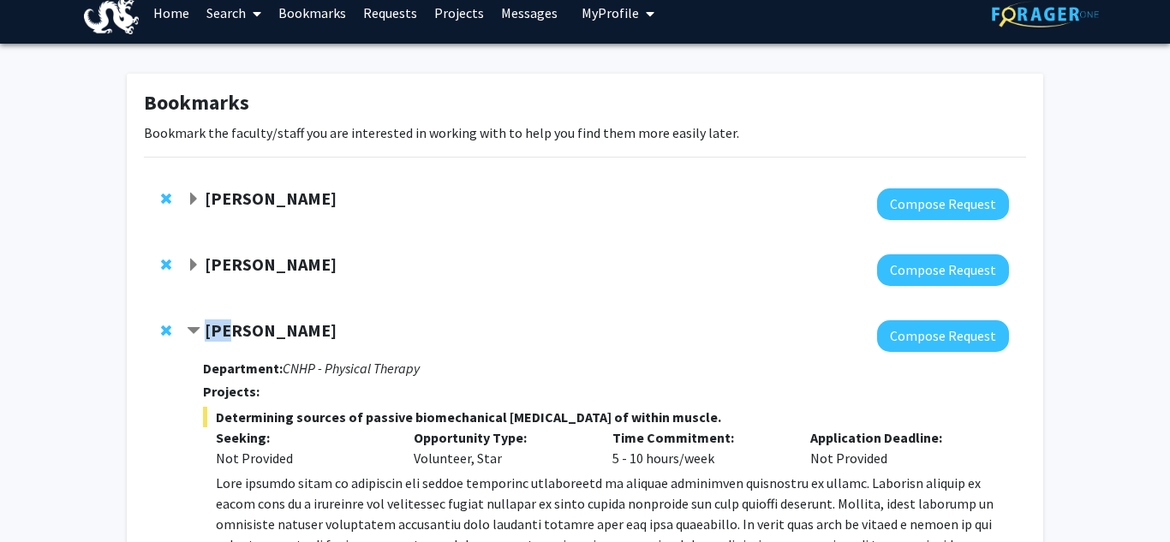
click at [189, 328] on span "Contract Ben Binder-Markey Bookmark" at bounding box center [194, 332] width 14 height 14
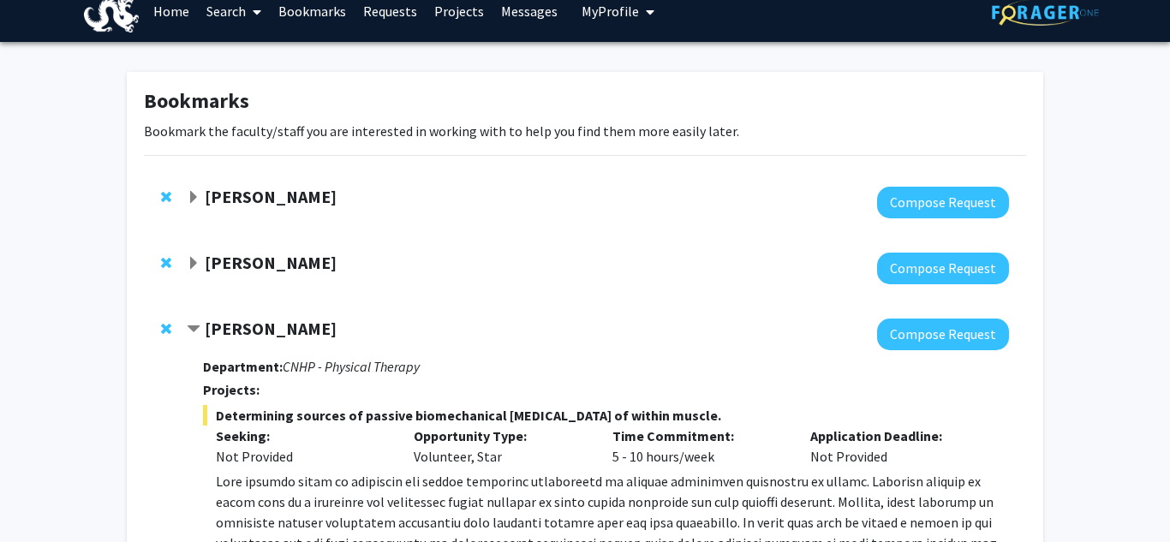
click at [193, 320] on div "Ben Binder-Markey" at bounding box center [372, 329] width 370 height 21
click at [194, 326] on span "Contract Ben Binder-Markey Bookmark" at bounding box center [194, 330] width 14 height 14
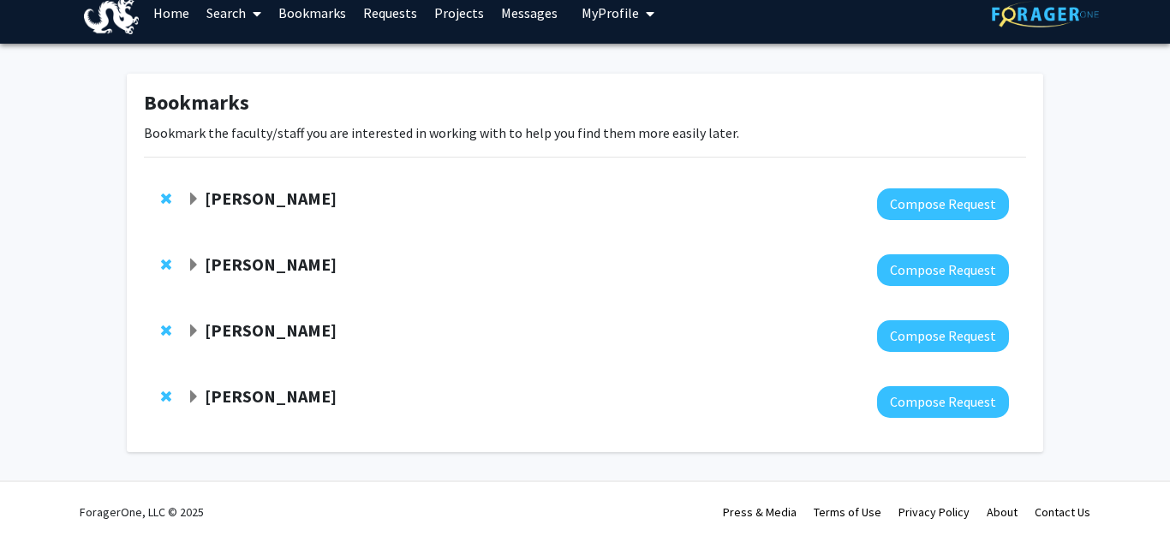
click at [200, 263] on span "Expand Steve Vitti Bookmark" at bounding box center [194, 266] width 14 height 14
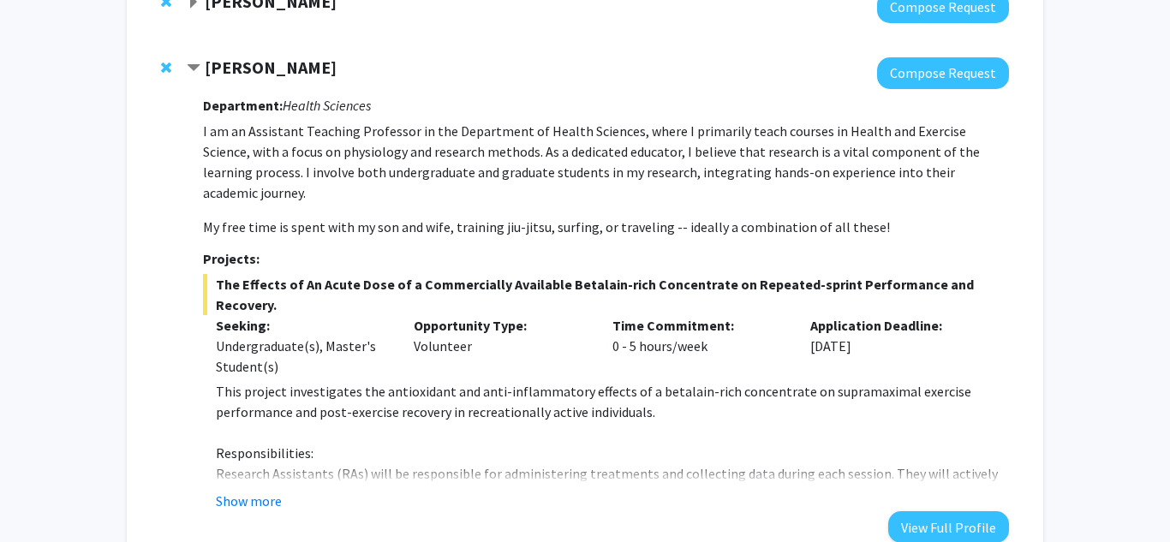
scroll to position [216, 0]
click at [278, 490] on button "Show more" at bounding box center [249, 500] width 66 height 21
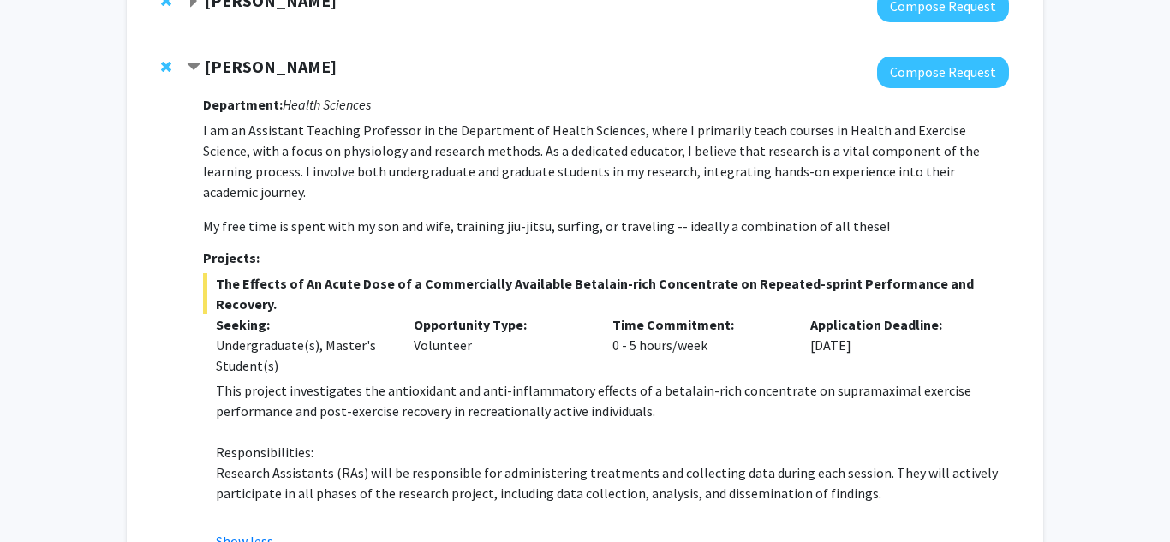
click at [199, 65] on span "Contract Steve Vitti Bookmark" at bounding box center [194, 68] width 14 height 14
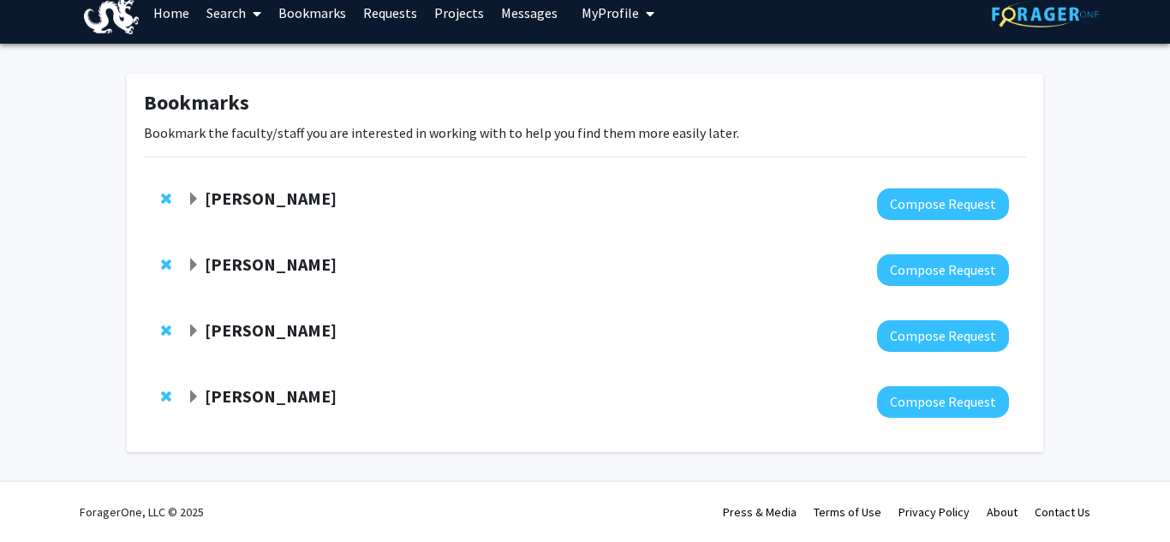
click at [194, 335] on span "Expand Ben Binder-Markey Bookmark" at bounding box center [194, 332] width 14 height 14
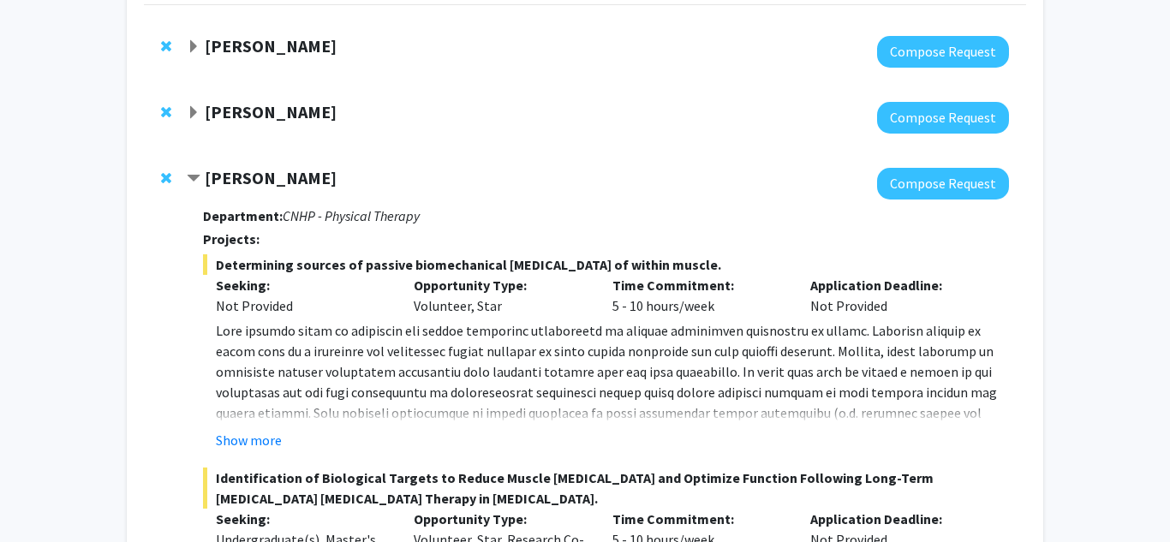
click at [194, 173] on span "Contract Ben Binder-Markey Bookmark" at bounding box center [194, 179] width 14 height 14
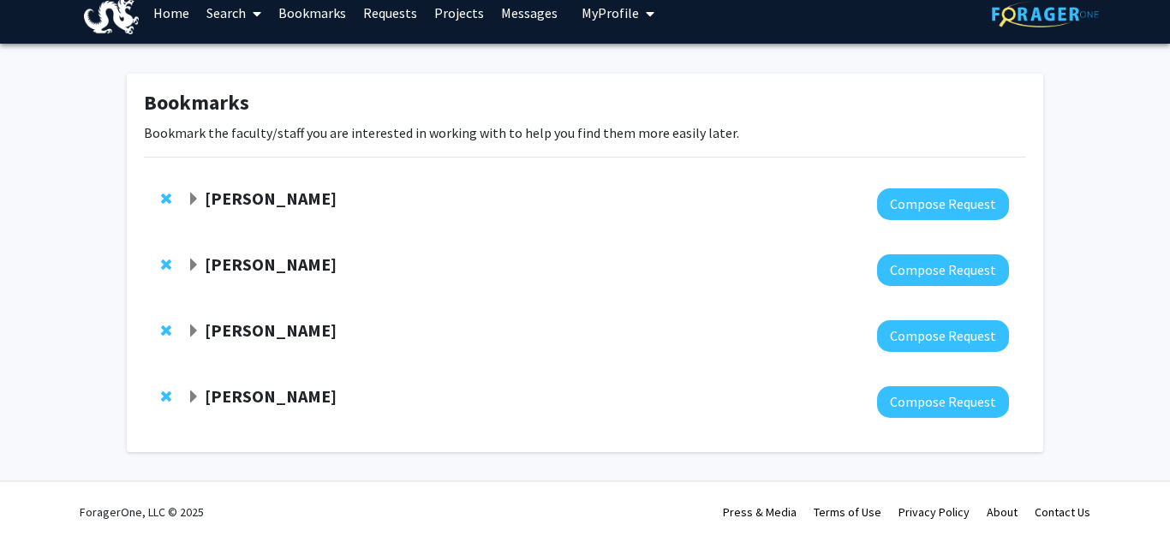
click at [199, 398] on span "Expand Joris Beld Bookmark" at bounding box center [194, 398] width 14 height 14
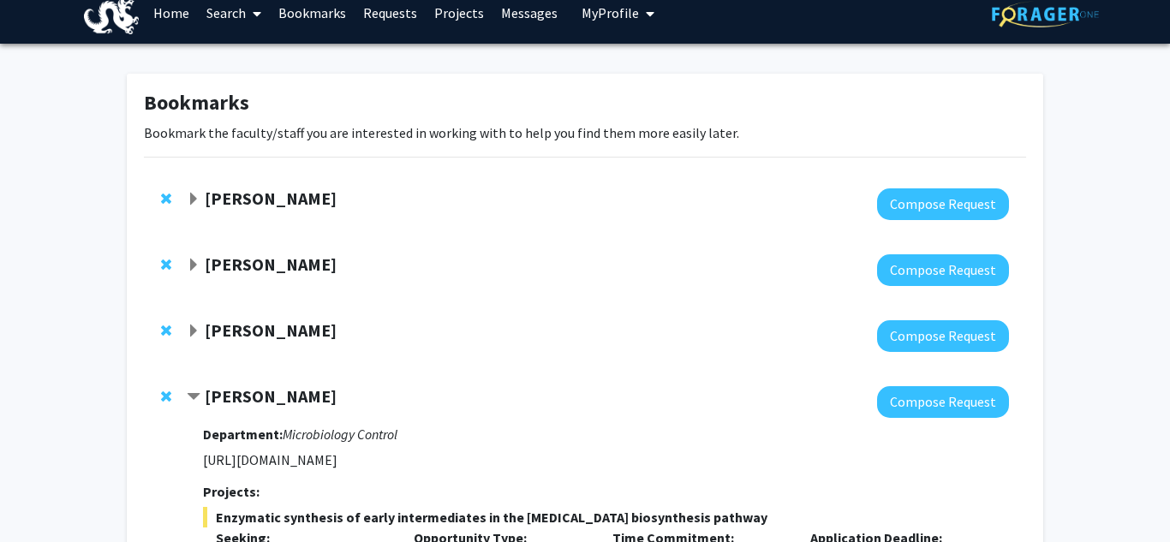
scroll to position [335, 0]
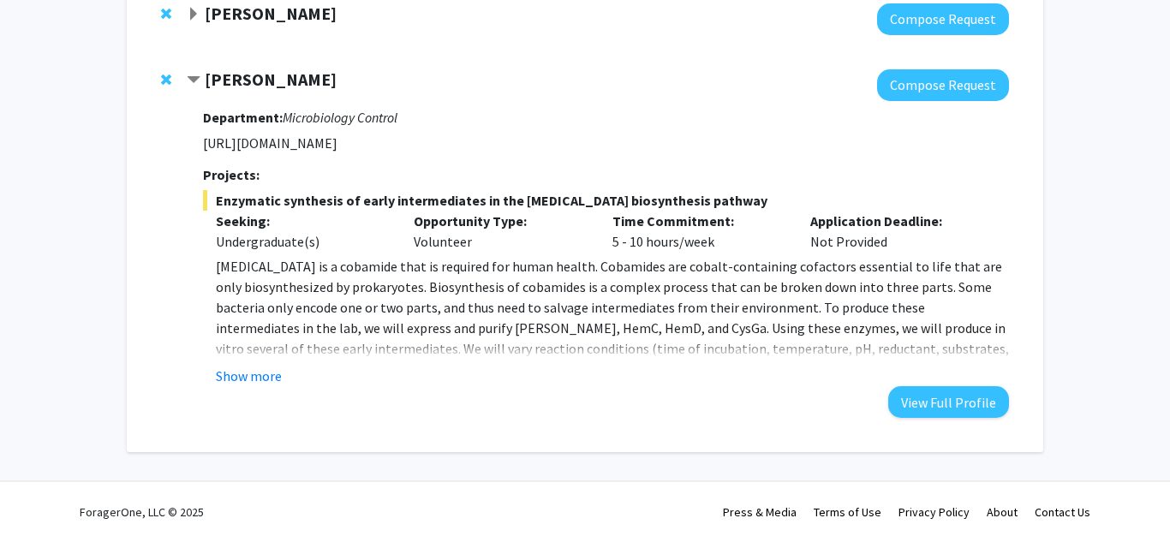
click at [195, 77] on span "Contract Joris Beld Bookmark" at bounding box center [194, 81] width 14 height 14
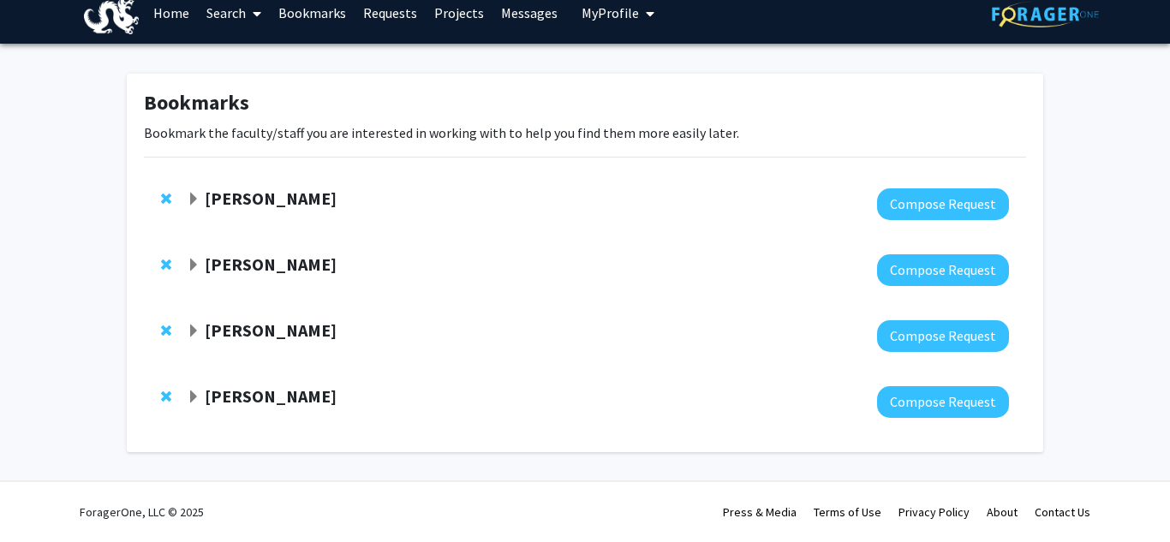
click at [196, 266] on span "Expand Steve Vitti Bookmark" at bounding box center [194, 266] width 14 height 14
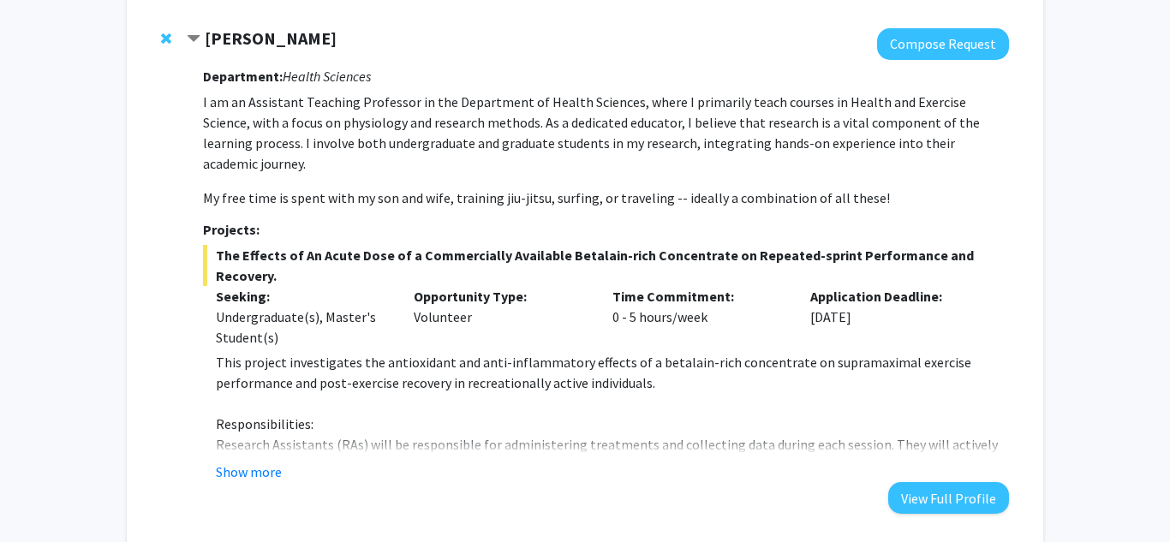
scroll to position [248, 0]
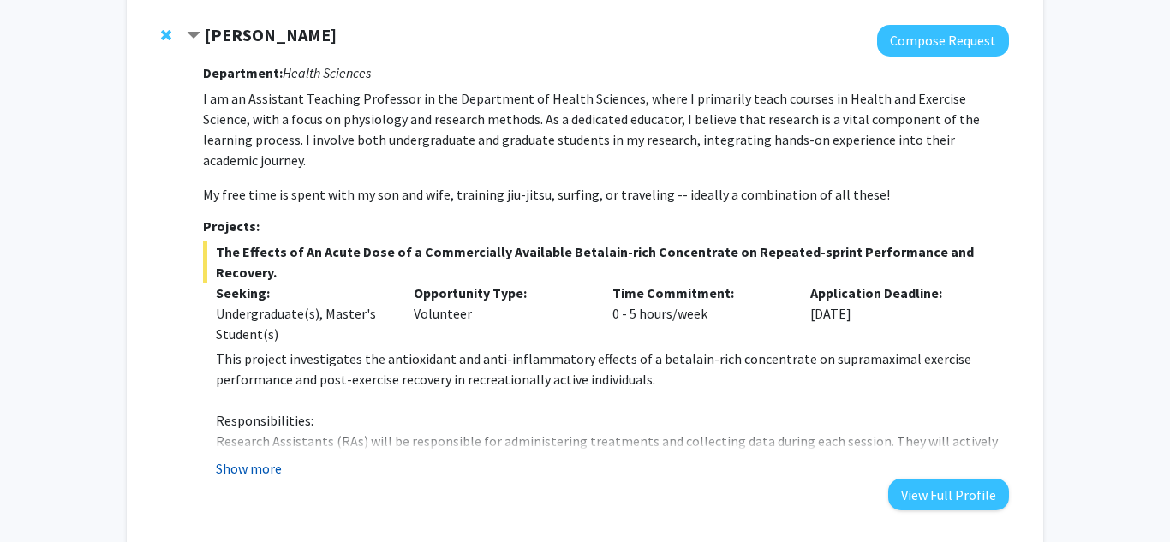
click at [270, 458] on button "Show more" at bounding box center [249, 468] width 66 height 21
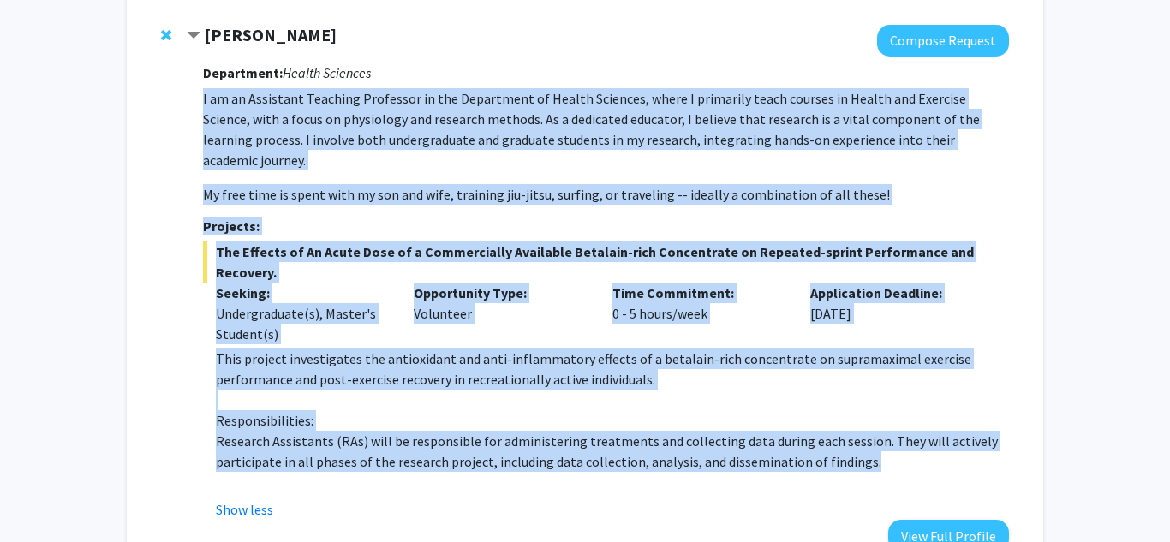
drag, startPoint x: 204, startPoint y: 87, endPoint x: 880, endPoint y: 427, distance: 757.0
click at [880, 427] on div "Department: Health Sciences I am an Assistant Teaching Professor in the Departm…" at bounding box center [606, 304] width 806 height 495
copy div "I am an Assistant Teaching Professor in the Department of Health Sciences, wher…"
click at [954, 46] on button "Compose Request" at bounding box center [943, 41] width 132 height 32
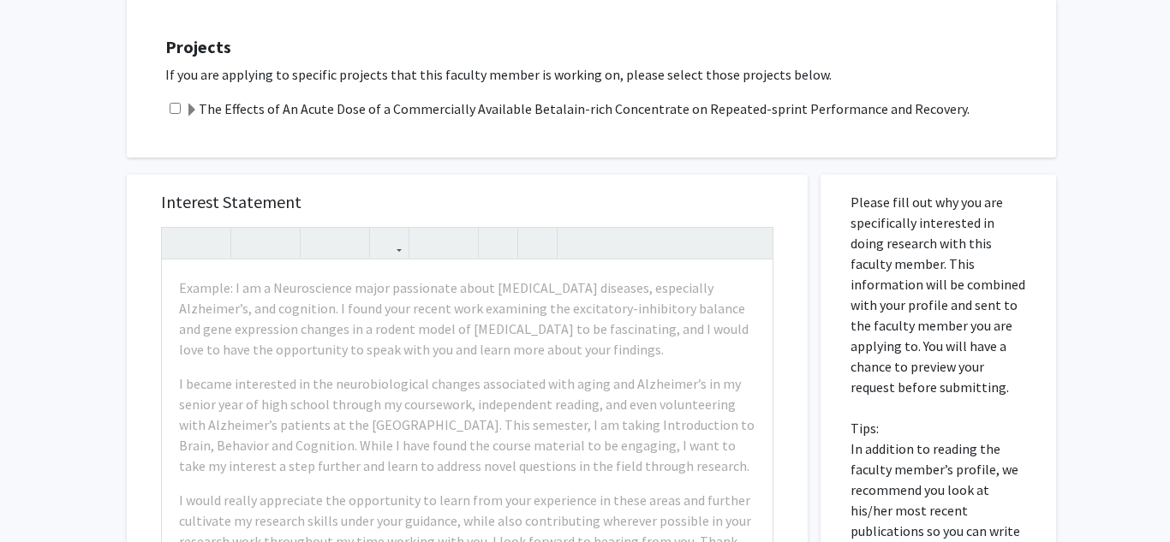
scroll to position [884, 0]
click at [176, 103] on input "checkbox" at bounding box center [175, 106] width 11 height 11
checkbox input "true"
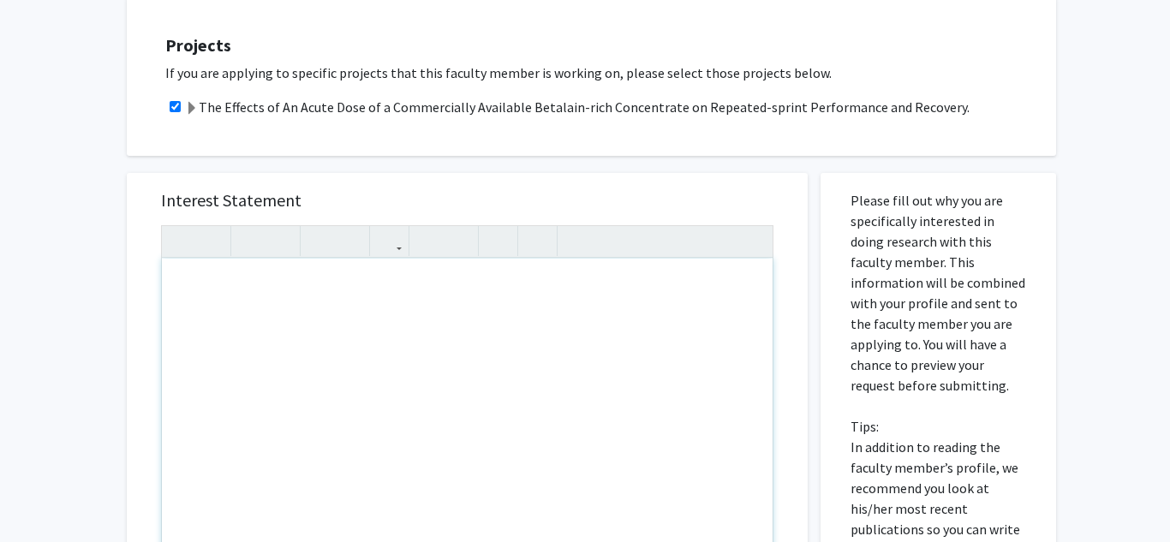
click at [260, 316] on div "Note to users with screen readers: Please press Alt+0 or Option+0 to deactivate…" at bounding box center [467, 455] width 611 height 392
paste div "Note to users with screen readers: Please press Alt+0 or Option+0 to deactivate…"
type textarea "<p>Dear Professor [Last Name],</p><br><p>I am writing to express my interest in…"
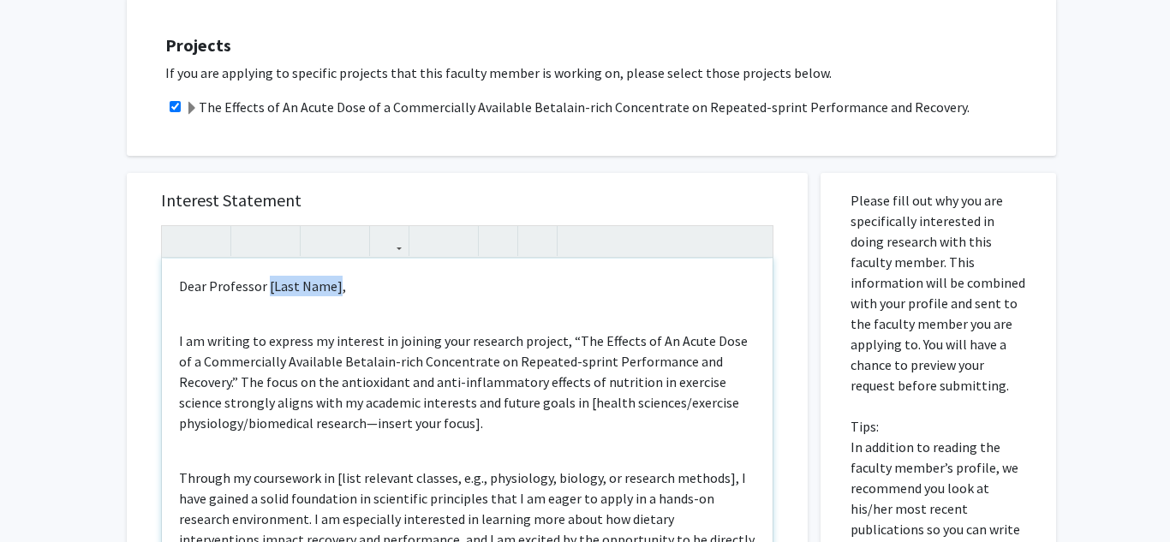
drag, startPoint x: 332, startPoint y: 287, endPoint x: 266, endPoint y: 287, distance: 66.8
click at [266, 287] on p "Dear Professor [Last Name]," at bounding box center [467, 286] width 576 height 21
click at [275, 315] on div "Dear Professor Vitti, I am writing to express my interest in joining your resea…" at bounding box center [467, 455] width 611 height 392
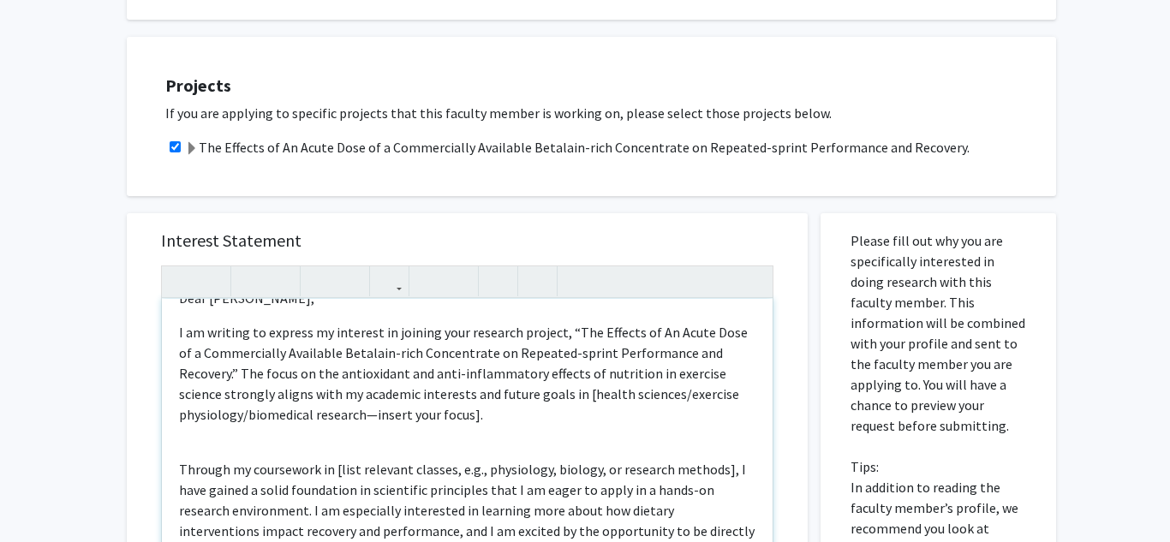
scroll to position [849, 0]
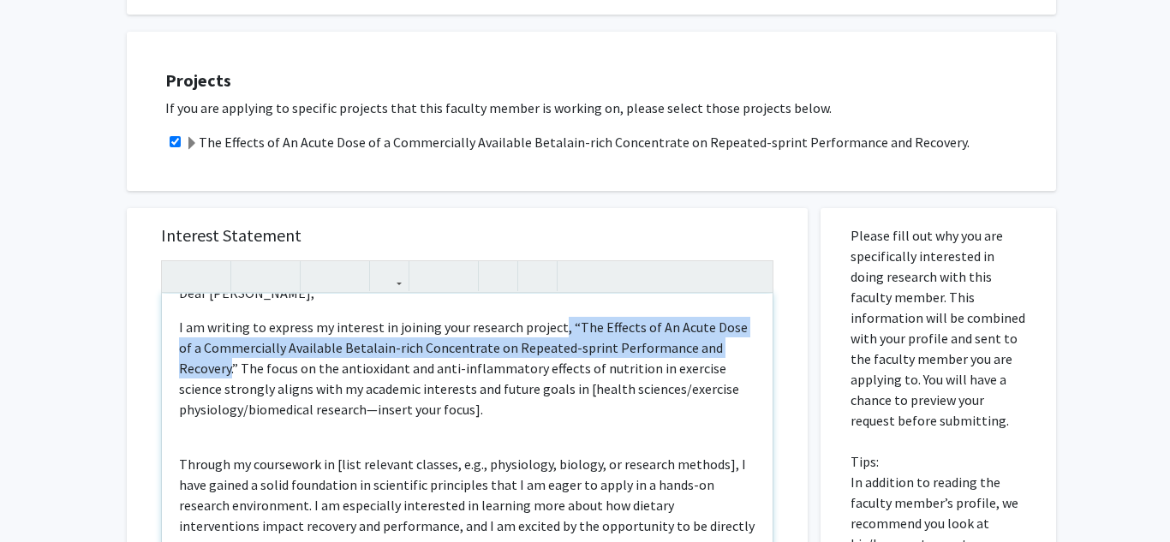
drag, startPoint x: 555, startPoint y: 331, endPoint x: 735, endPoint y: 343, distance: 180.3
click at [735, 343] on p "I am writing to express my interest in joining your research project, “The Effe…" at bounding box center [467, 368] width 576 height 103
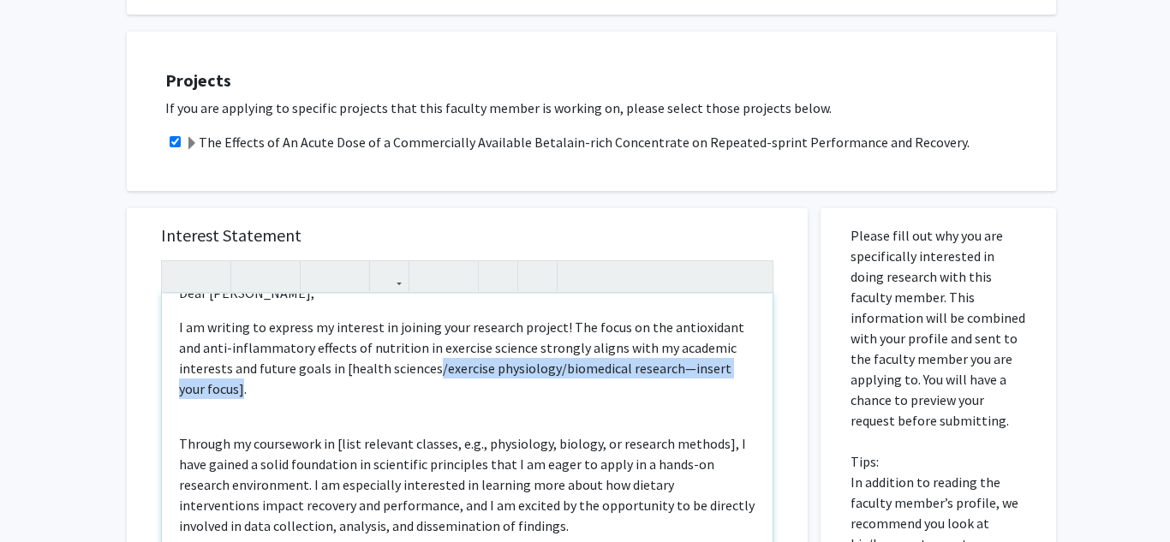
drag, startPoint x: 725, startPoint y: 369, endPoint x: 378, endPoint y: 369, distance: 346.9
click at [378, 369] on p "I am writing to express my interest in joining your research project! The focus…" at bounding box center [467, 358] width 576 height 82
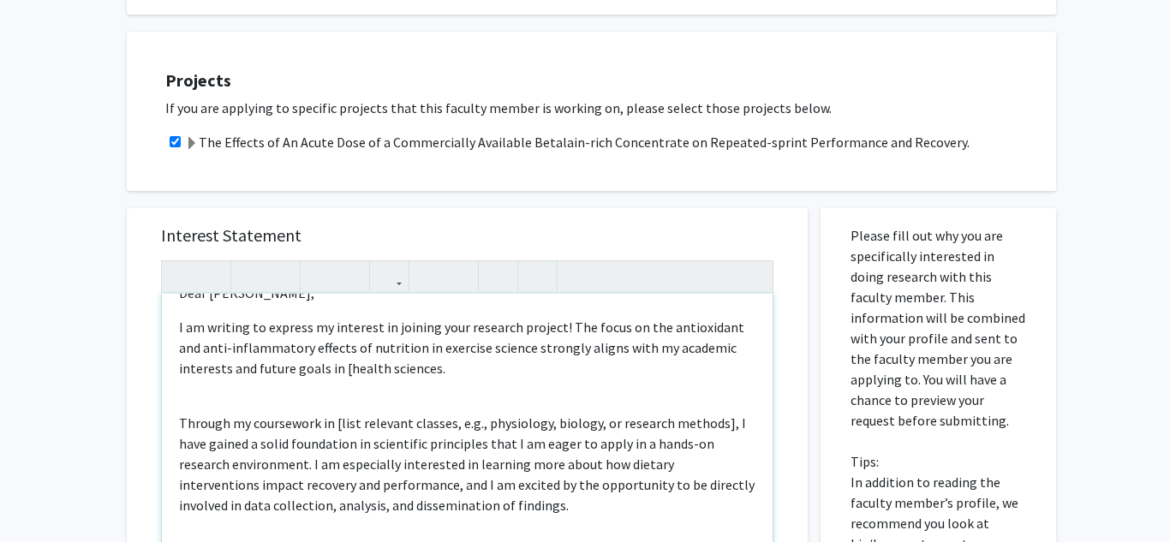
click at [289, 370] on p "I am writing to express my interest in joining your research project! The focus…" at bounding box center [467, 348] width 576 height 62
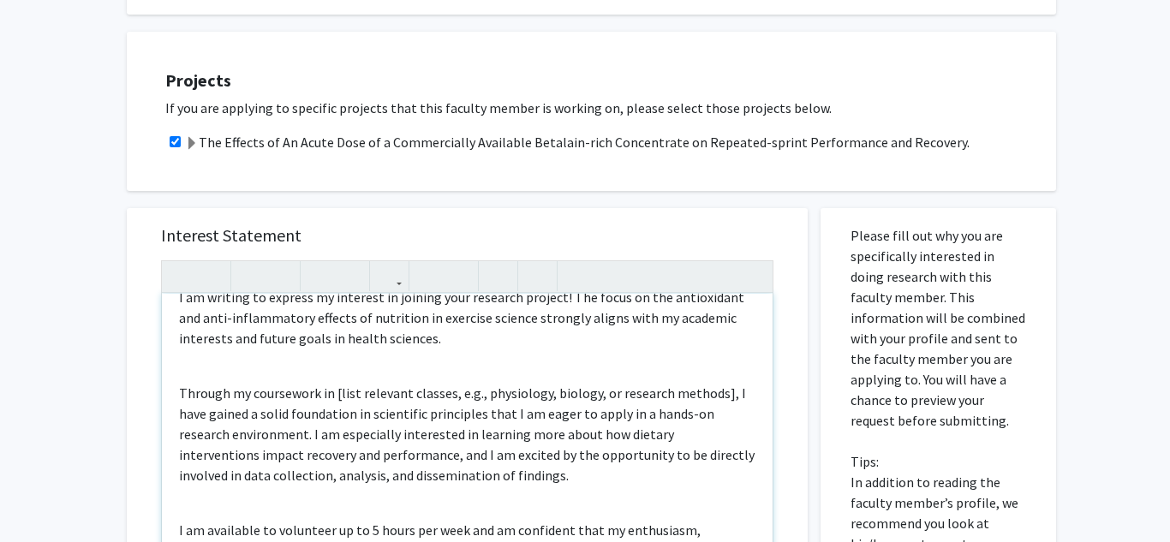
scroll to position [66, 0]
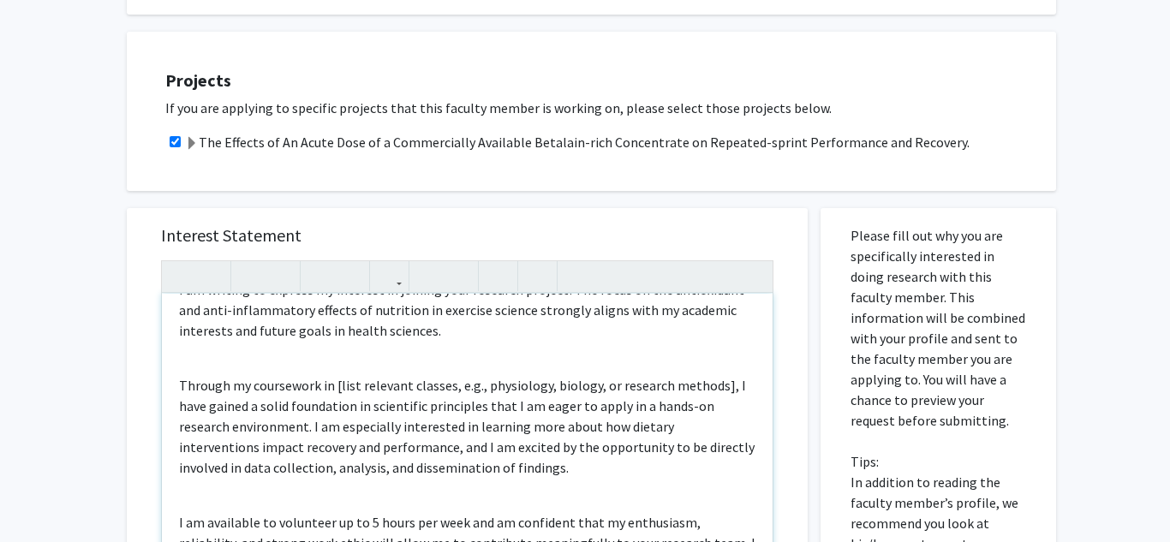
drag, startPoint x: 332, startPoint y: 387, endPoint x: 716, endPoint y: 385, distance: 383.8
click at [716, 385] on p "Through my coursework in [list relevant classes, e.g., physiology, biology, or …" at bounding box center [467, 426] width 576 height 103
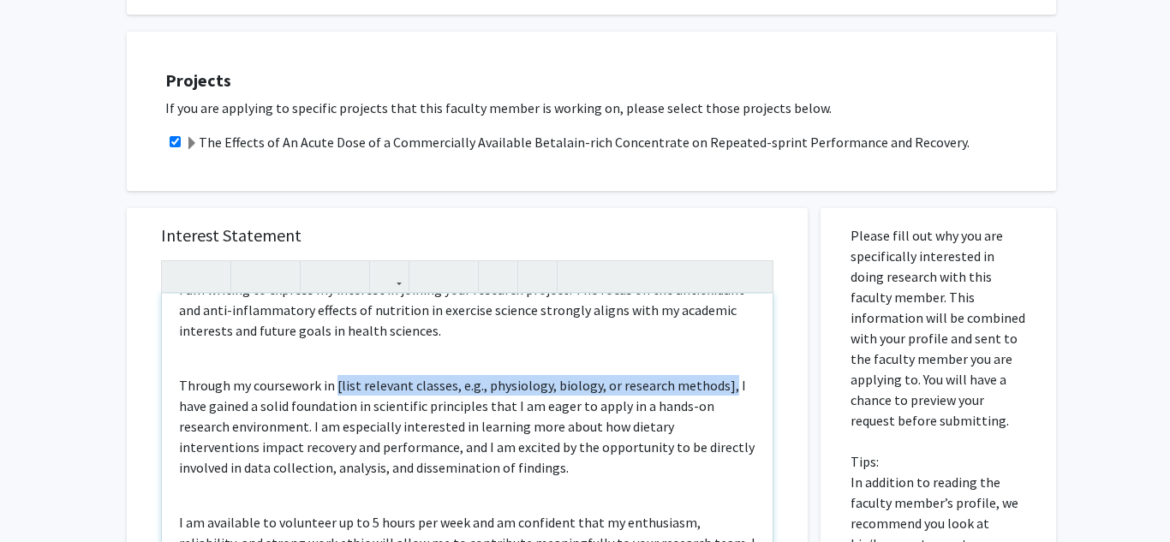
drag, startPoint x: 722, startPoint y: 391, endPoint x: 336, endPoint y: 385, distance: 386.4
click at [336, 385] on p "Through my coursework in [list relevant classes, e.g., physiology, biology, or …" at bounding box center [467, 426] width 576 height 103
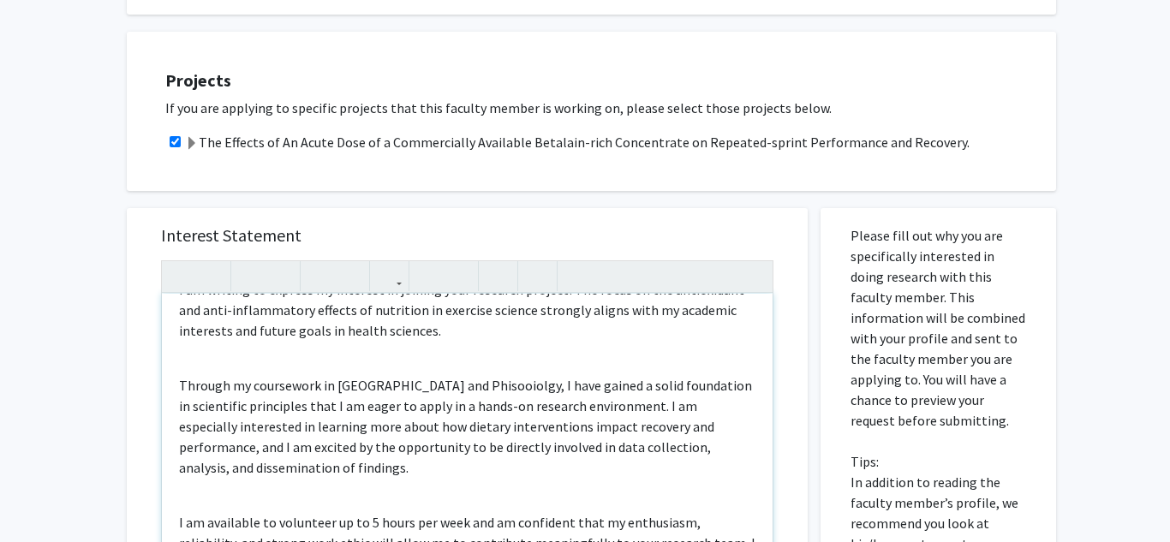
click at [358, 385] on p "Through my coursework in Anatonmy and Phisooiolgy, I have gained a solid founda…" at bounding box center [467, 426] width 576 height 103
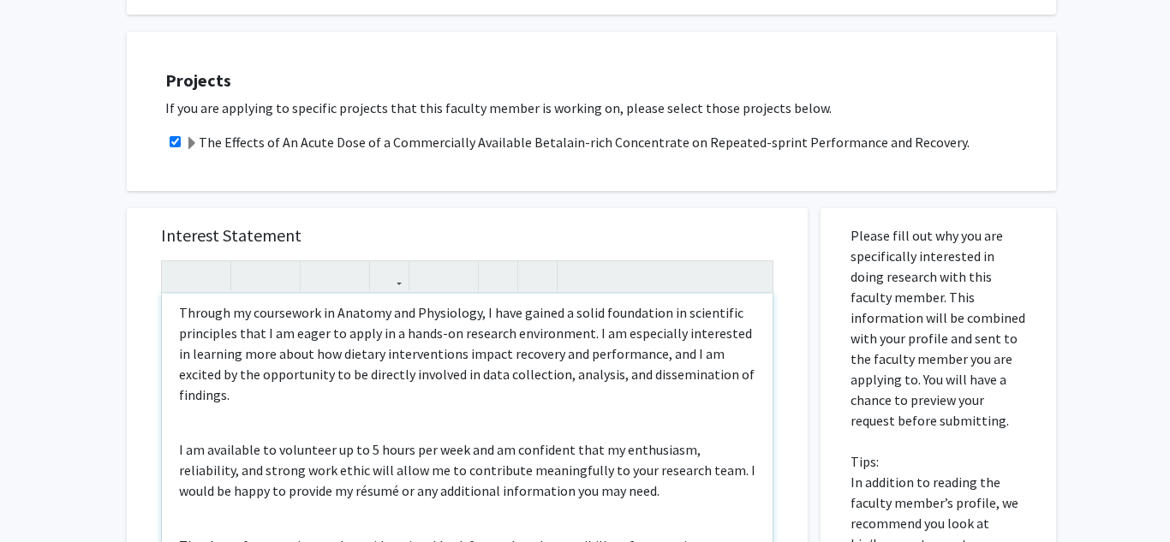
scroll to position [140, 0]
click at [586, 332] on p "Through my coursework in Anatomy and Physiology, I have gained a solid foundati…" at bounding box center [467, 352] width 576 height 103
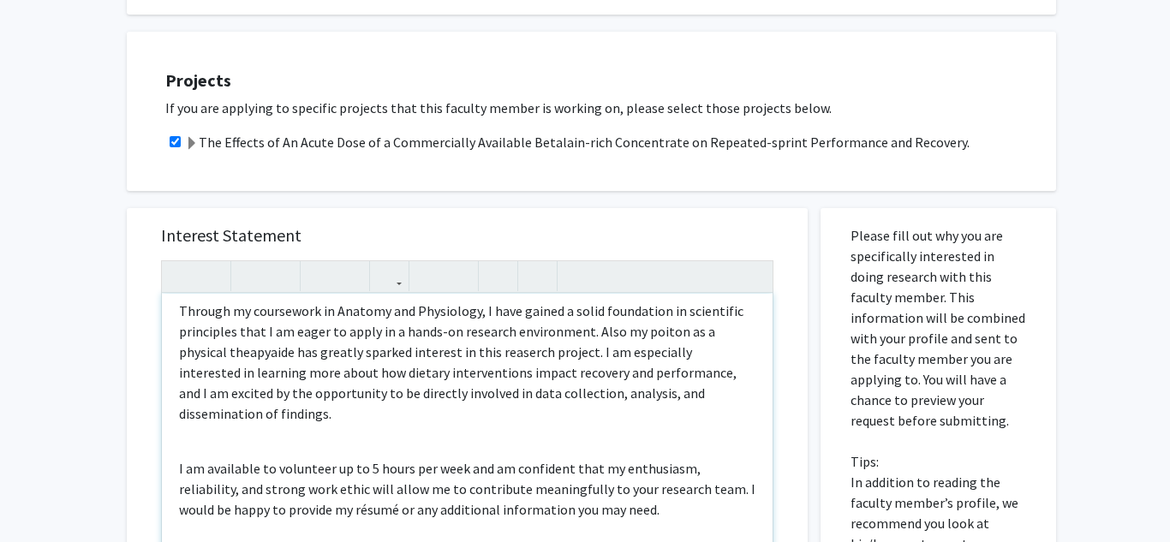
click at [218, 355] on p "Through my coursework in Anatomy and Physiology, I have gained a solid foundati…" at bounding box center [467, 362] width 576 height 123
click at [660, 329] on p "Through my coursework in Anatomy and Physiology, I have gained a solid foundati…" at bounding box center [467, 362] width 576 height 123
click at [651, 350] on p "Through my coursework in Anatomy and Physiology, I have gained a solid foundati…" at bounding box center [467, 362] width 576 height 123
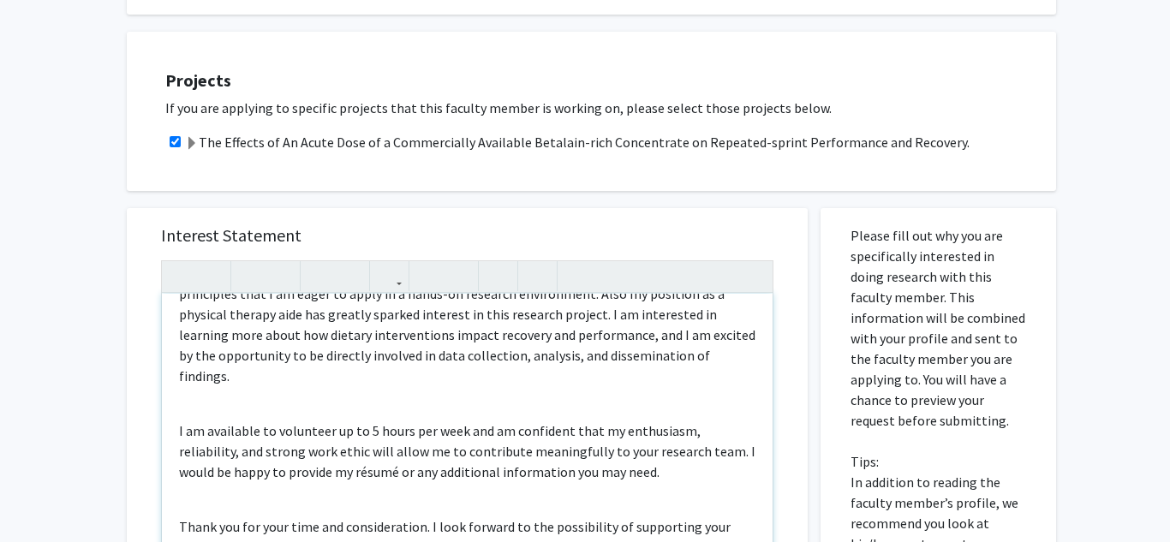
scroll to position [183, 0]
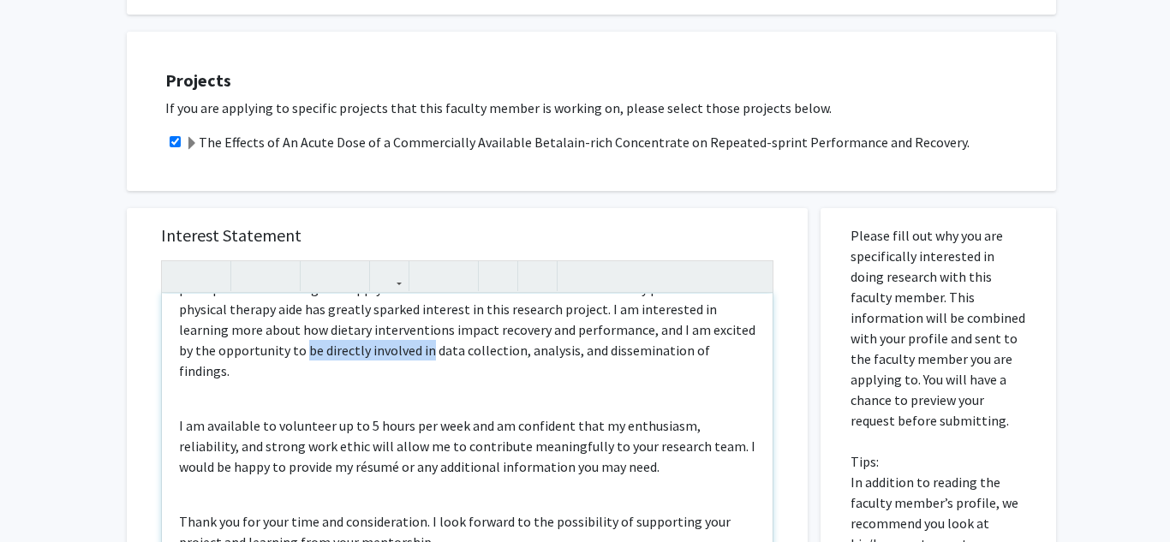
drag, startPoint x: 390, startPoint y: 350, endPoint x: 268, endPoint y: 349, distance: 121.6
click at [268, 349] on p "Through my coursework in Anatomy and Physiology, I have gained a solid foundati…" at bounding box center [467, 319] width 576 height 123
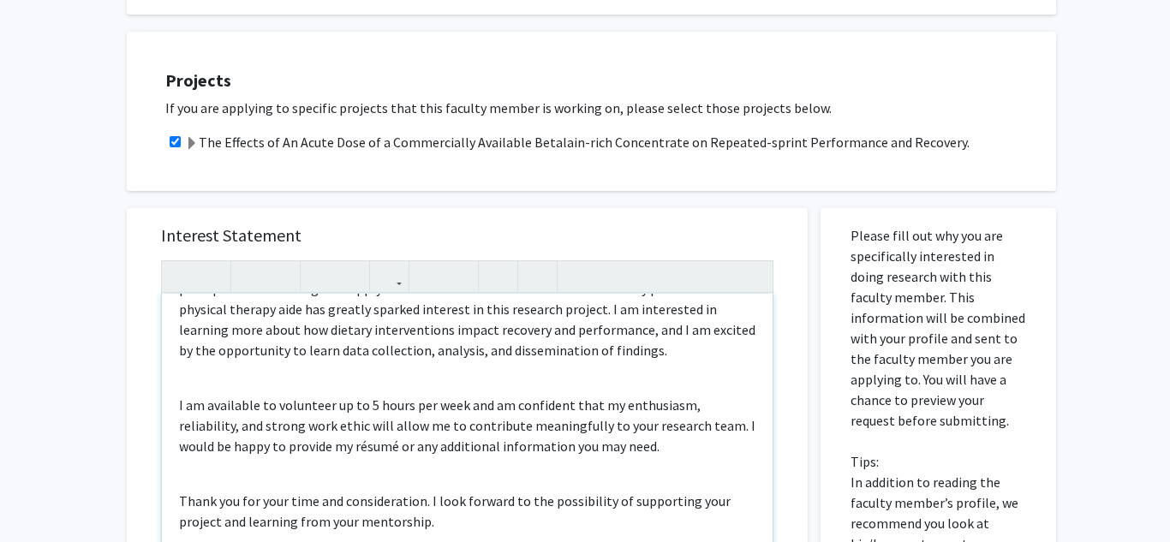
click at [375, 407] on p "I am available to volunteer up to 5 hours per week and am confident that my ent…" at bounding box center [467, 426] width 576 height 62
click at [703, 407] on p "I am available to volunteer up to 5 hours per week and am confident that my ent…" at bounding box center [467, 426] width 576 height 62
click at [290, 449] on p "I am available to volunteer up to 5 hours per week and am confident that my ent…" at bounding box center [467, 426] width 576 height 62
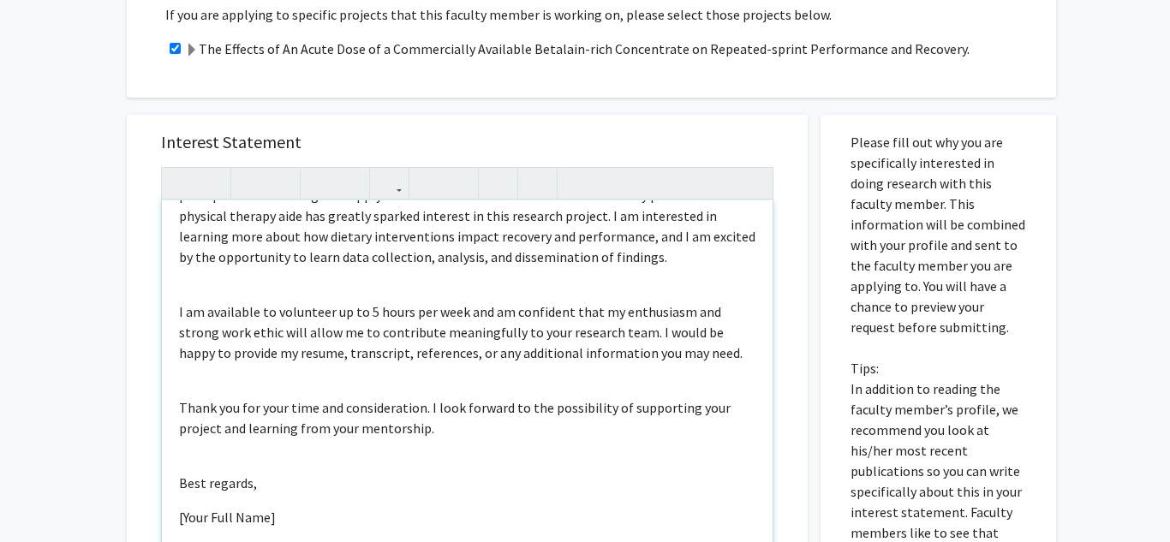
scroll to position [956, 0]
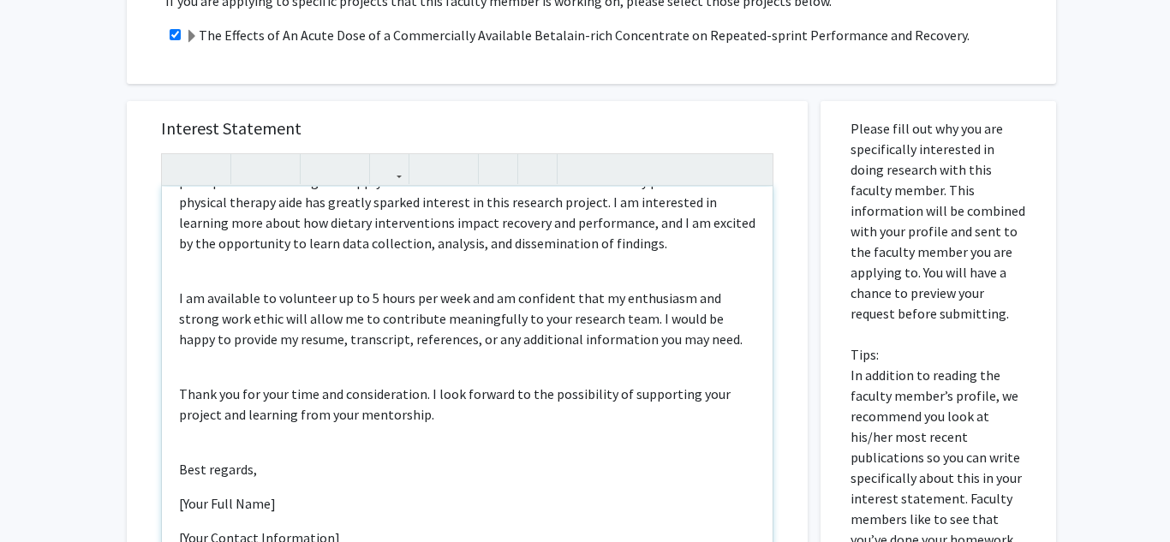
click at [434, 412] on p "Thank you for your time and consideration. I look forward to the possibility of…" at bounding box center [467, 404] width 576 height 41
click at [266, 509] on p "[Your Full Name]" at bounding box center [467, 503] width 576 height 21
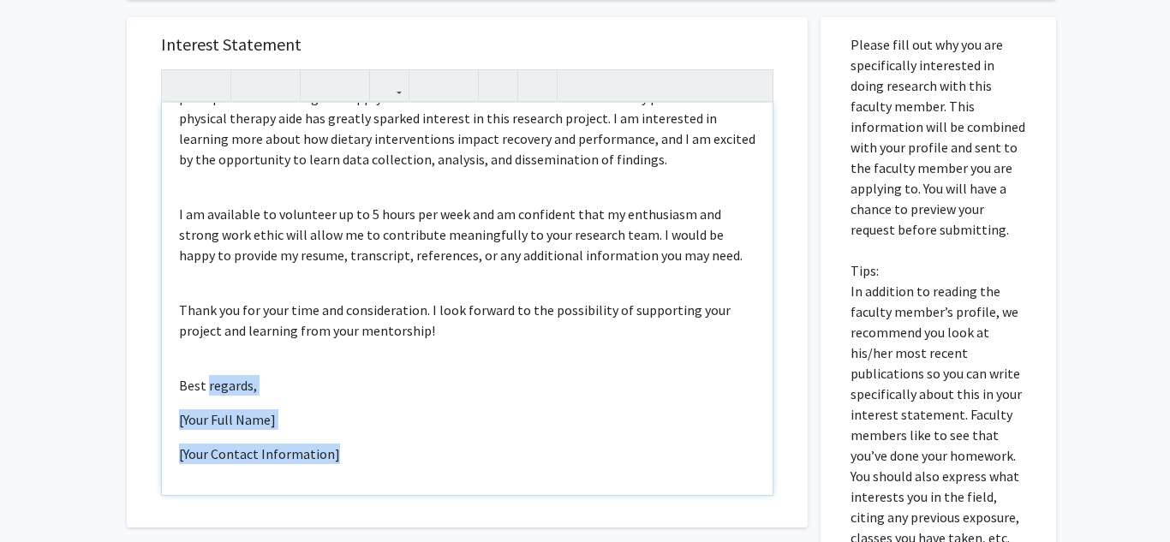
drag, startPoint x: 344, startPoint y: 463, endPoint x: 208, endPoint y: 381, distance: 158.7
click at [208, 381] on div "Dear Professor Vitti, I am writing to express my interest in joining your resea…" at bounding box center [467, 299] width 611 height 392
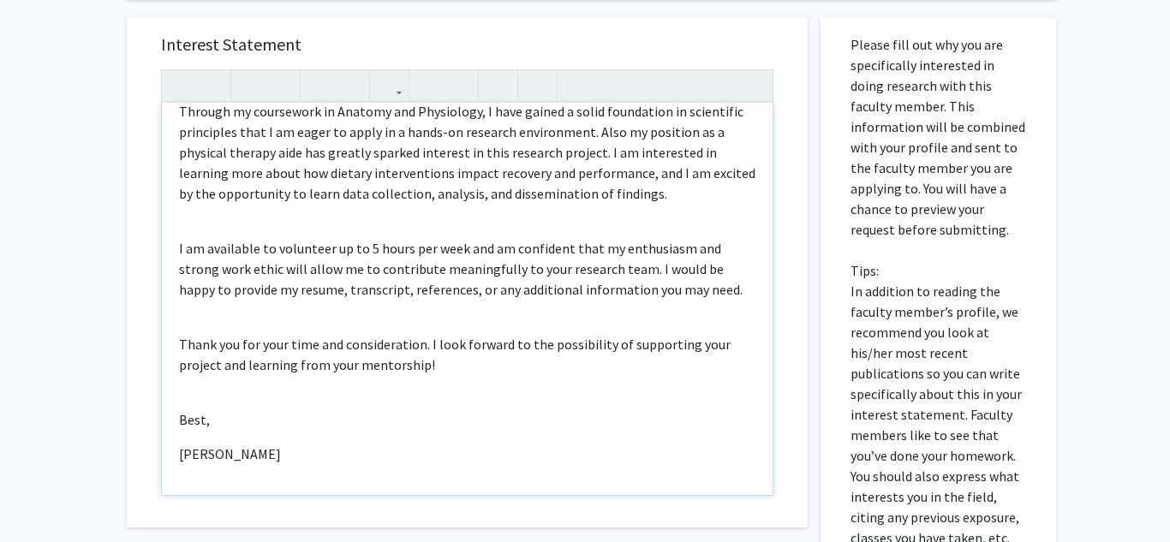
scroll to position [183, 0]
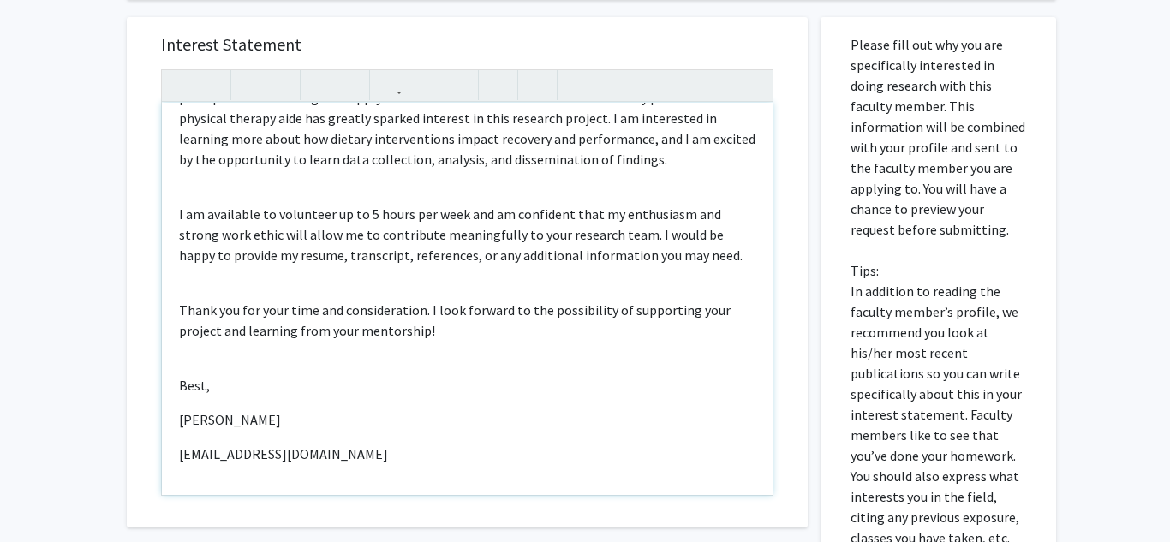
click at [195, 418] on p "KHushi Patel" at bounding box center [467, 419] width 576 height 21
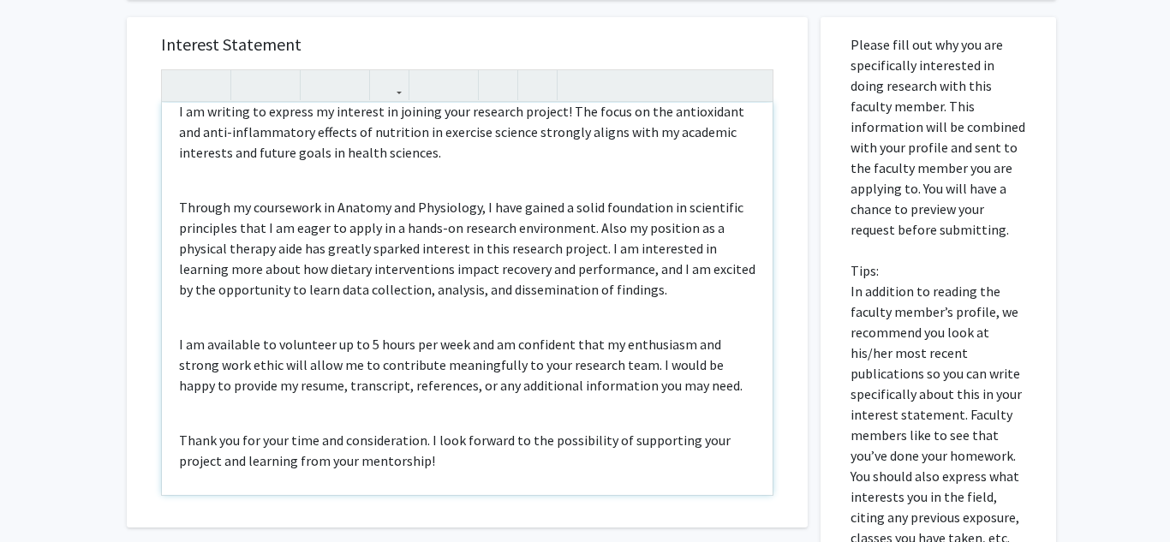
scroll to position [0, 0]
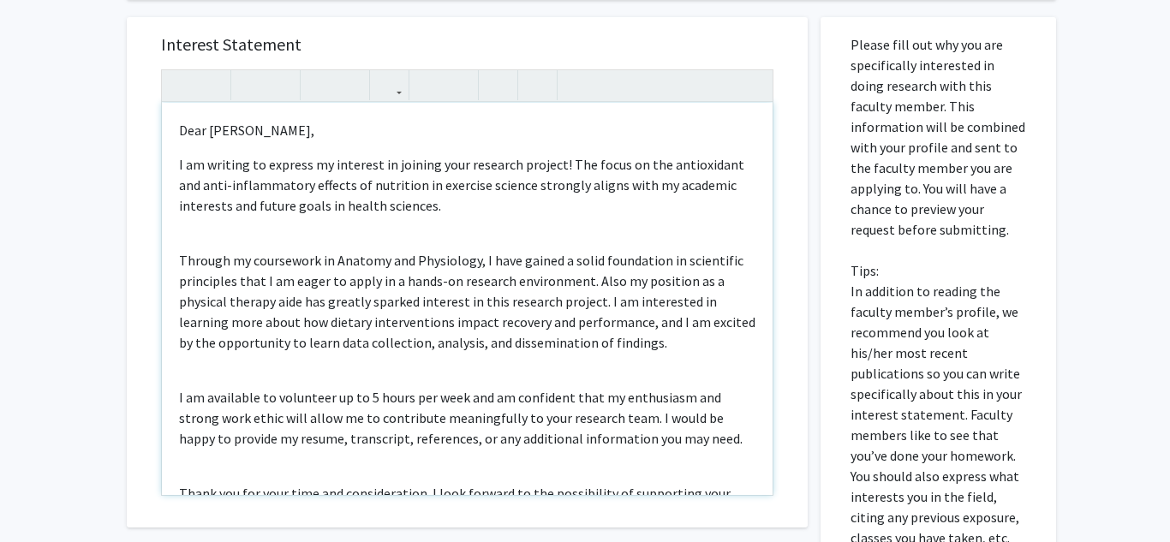
click at [323, 233] on div "Dear Professor Vitti, I am writing to express my interest in joining your resea…" at bounding box center [467, 299] width 611 height 392
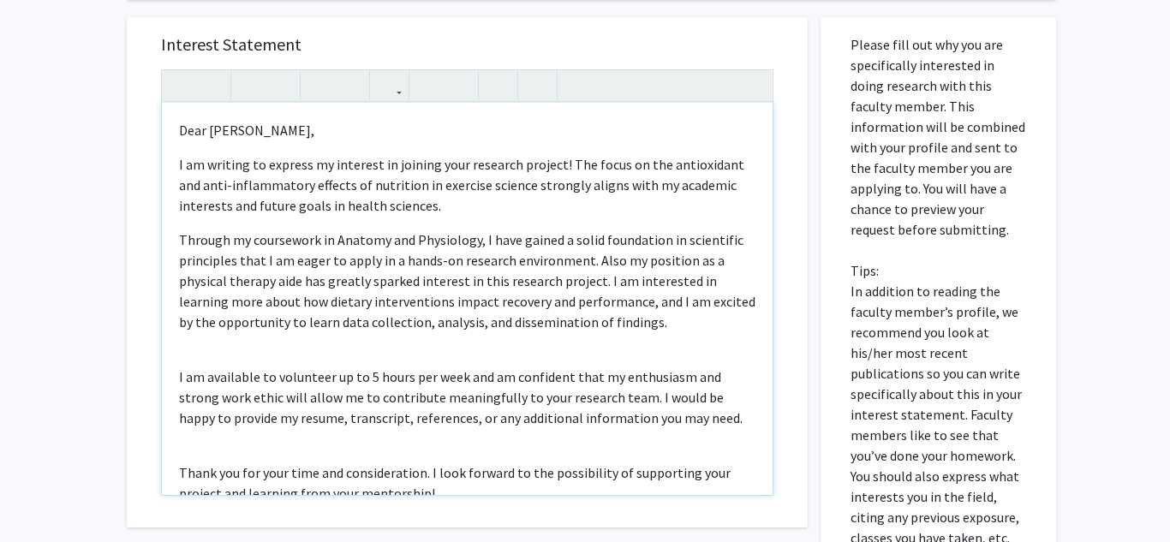
click at [370, 355] on div "Dear Professor Vitti, I am writing to express my interest in joining your resea…" at bounding box center [467, 299] width 611 height 392
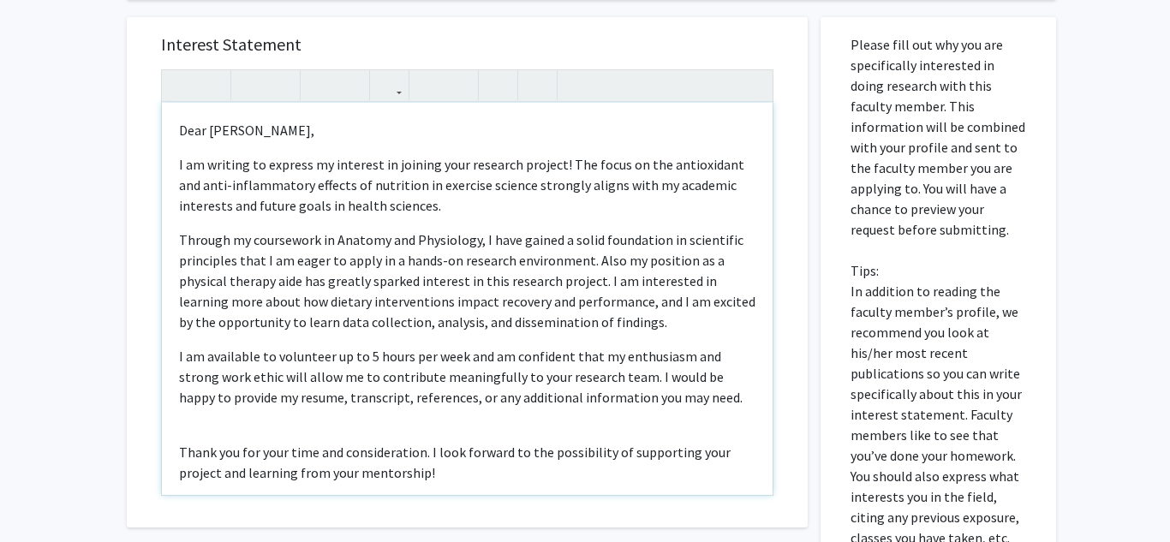
click at [357, 210] on p "I am writing to express my interest in joining your research project! The focus…" at bounding box center [467, 185] width 576 height 62
click at [352, 308] on p "Through my coursework in Anatomy and Physiology, I have gained a solid foundati…" at bounding box center [467, 281] width 576 height 103
click at [475, 304] on p "Through my coursework in Anatomy and Physiology, I have gained a solid foundati…" at bounding box center [467, 281] width 576 height 103
type textarea "<p>Dear Professor Vitti,</p><p>I am writing to express my interest in joining y…"
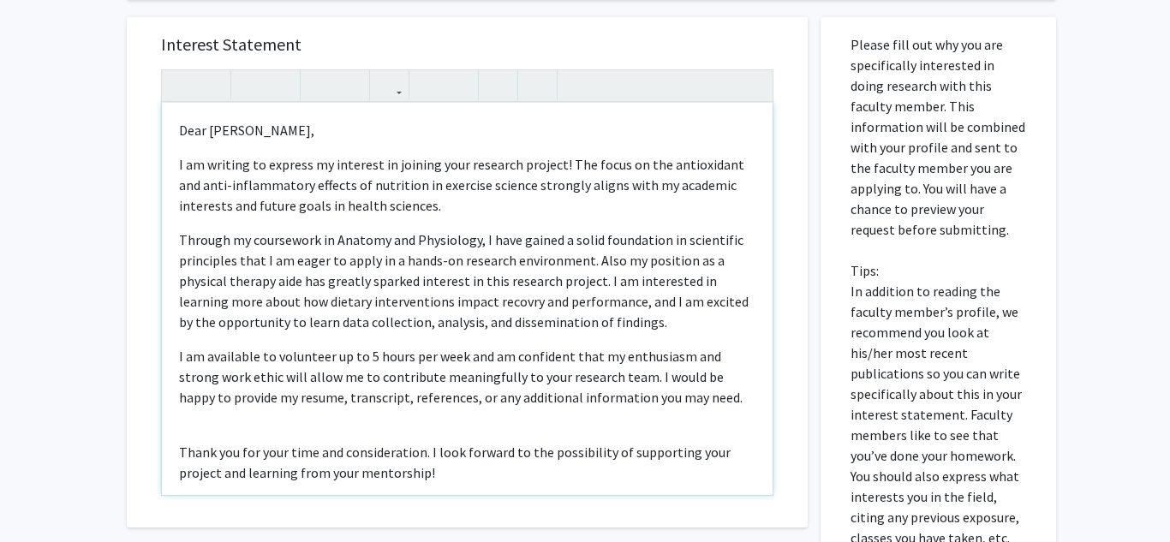
click at [368, 311] on p "Through my coursework in Anatomy and Physiology, I have gained a solid foundati…" at bounding box center [467, 281] width 576 height 103
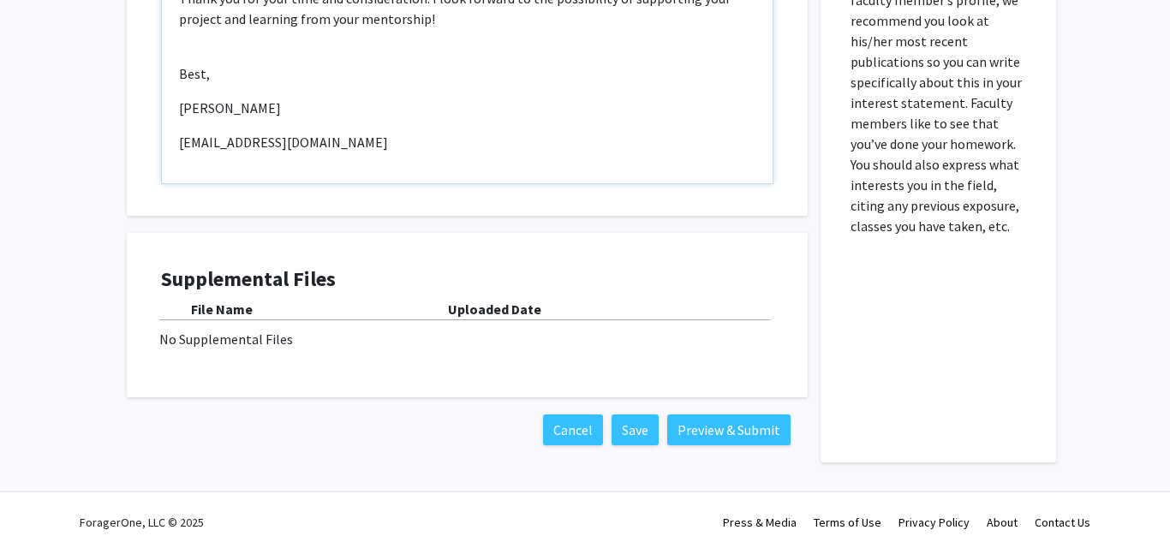
scroll to position [1356, 0]
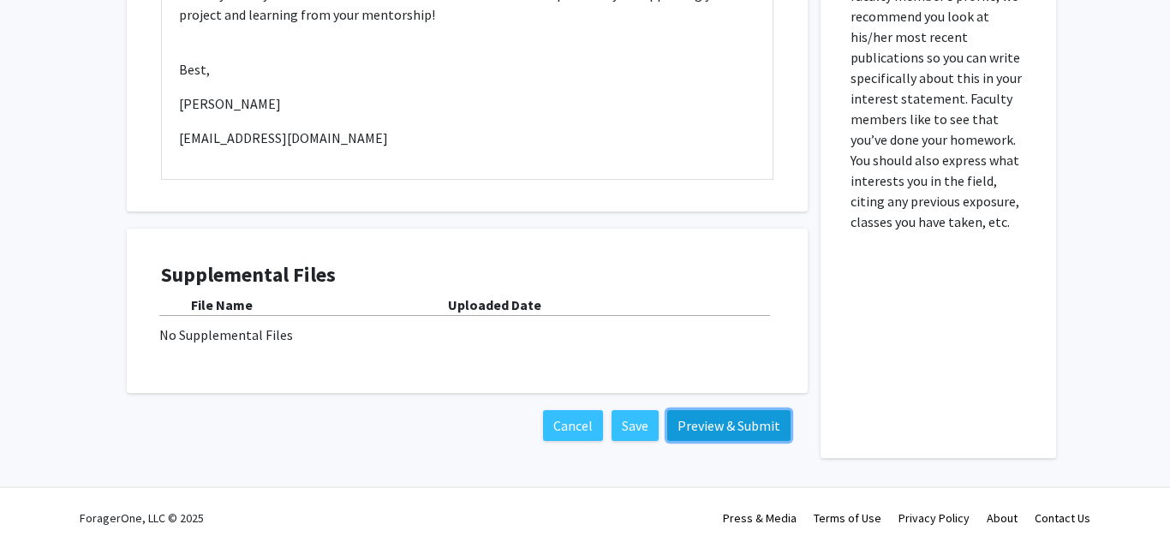
click at [729, 420] on button "Preview & Submit" at bounding box center [728, 425] width 123 height 31
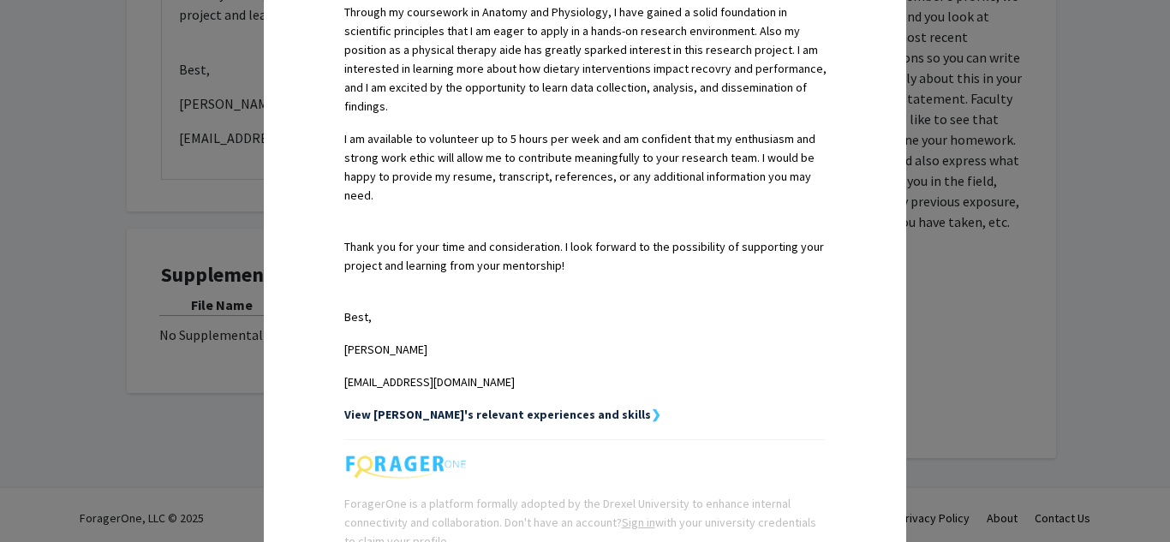
scroll to position [708, 0]
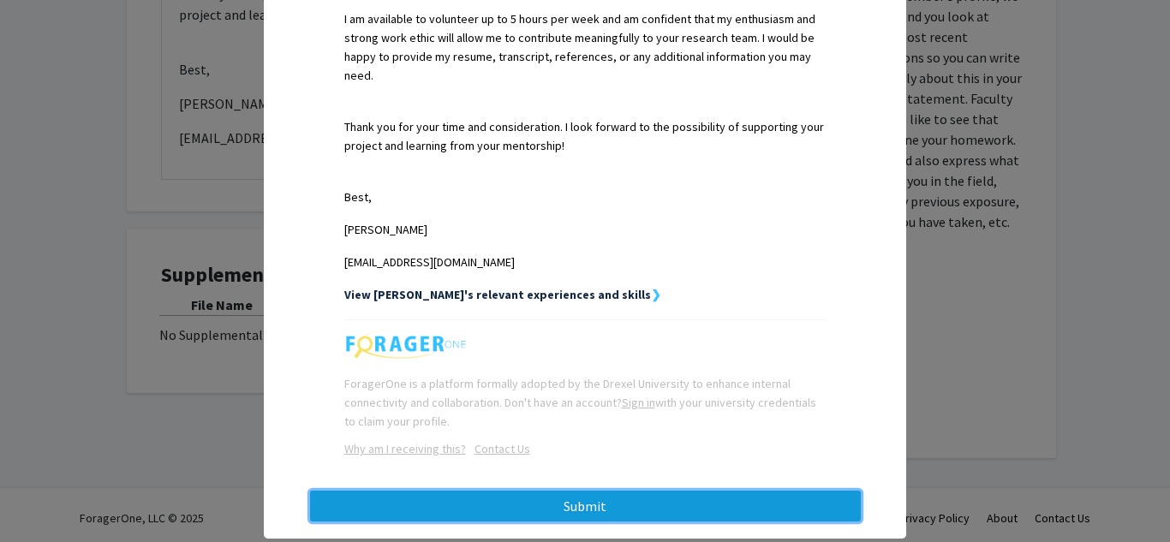
click at [623, 491] on button "Submit" at bounding box center [585, 506] width 551 height 31
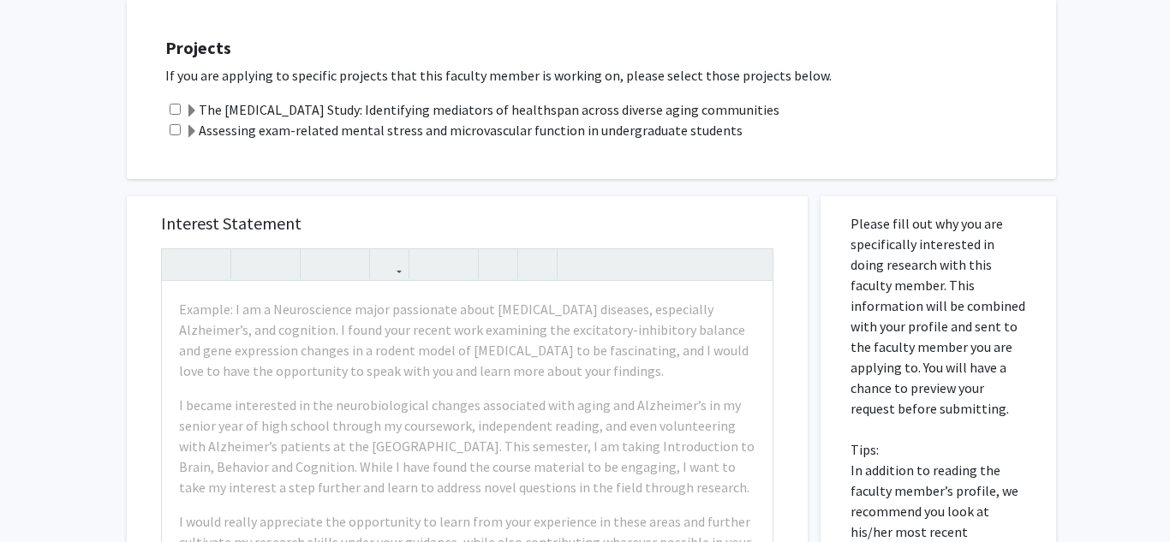
scroll to position [591, 0]
